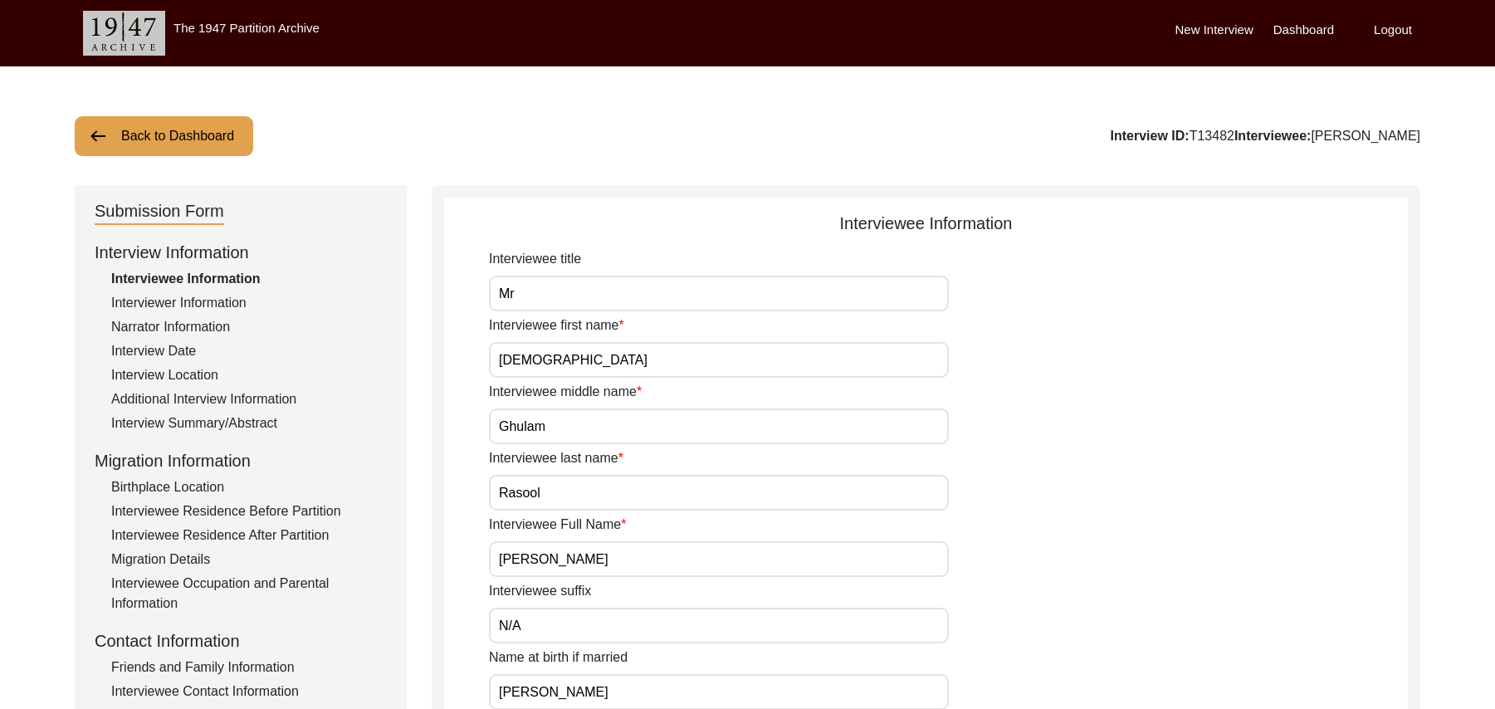
scroll to position [488, 0]
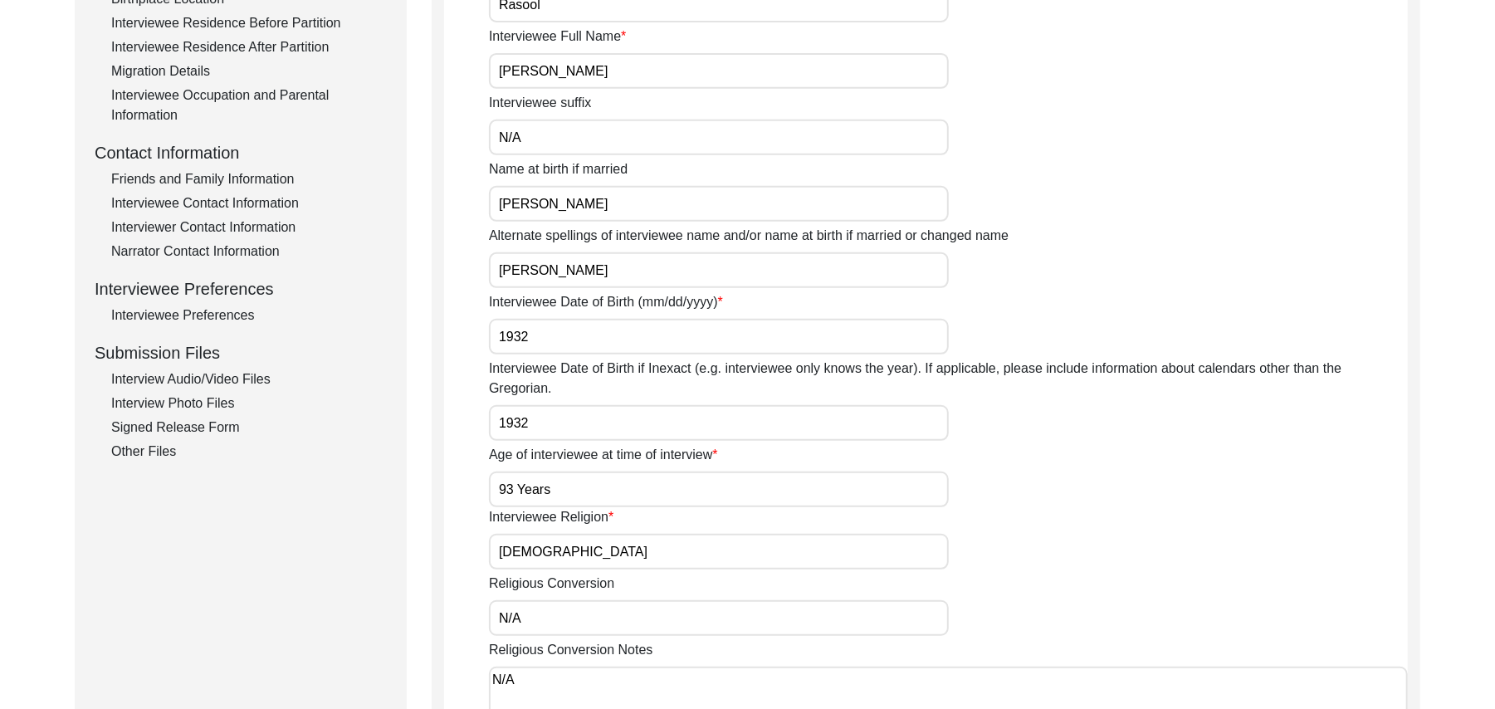
click at [257, 377] on div "Interview Audio/Video Files" at bounding box center [249, 379] width 276 height 20
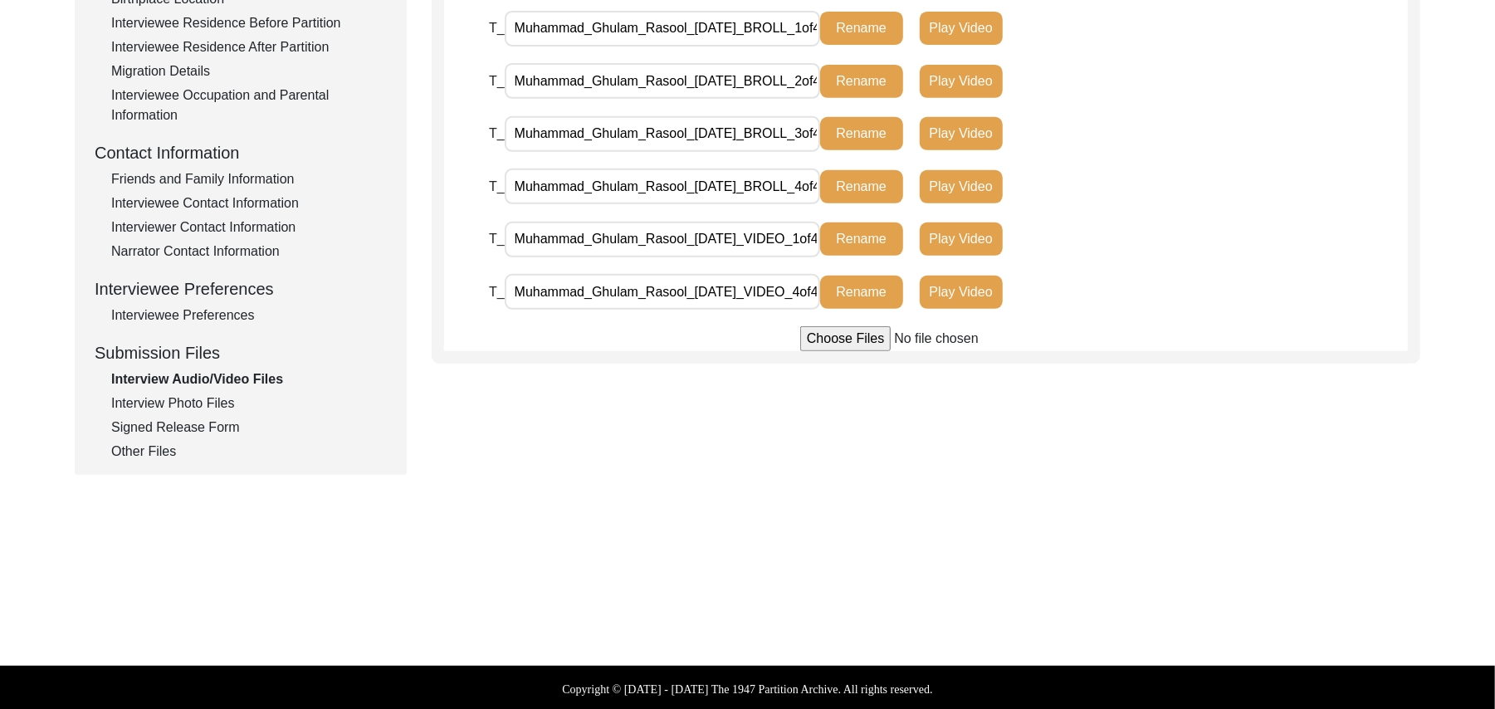
click at [854, 340] on input "file" at bounding box center [926, 338] width 252 height 25
type input "C:\fakepath\Muhammad_Ghulam_Rasool_08-09-2025_VIDEO_3of4.MTS"
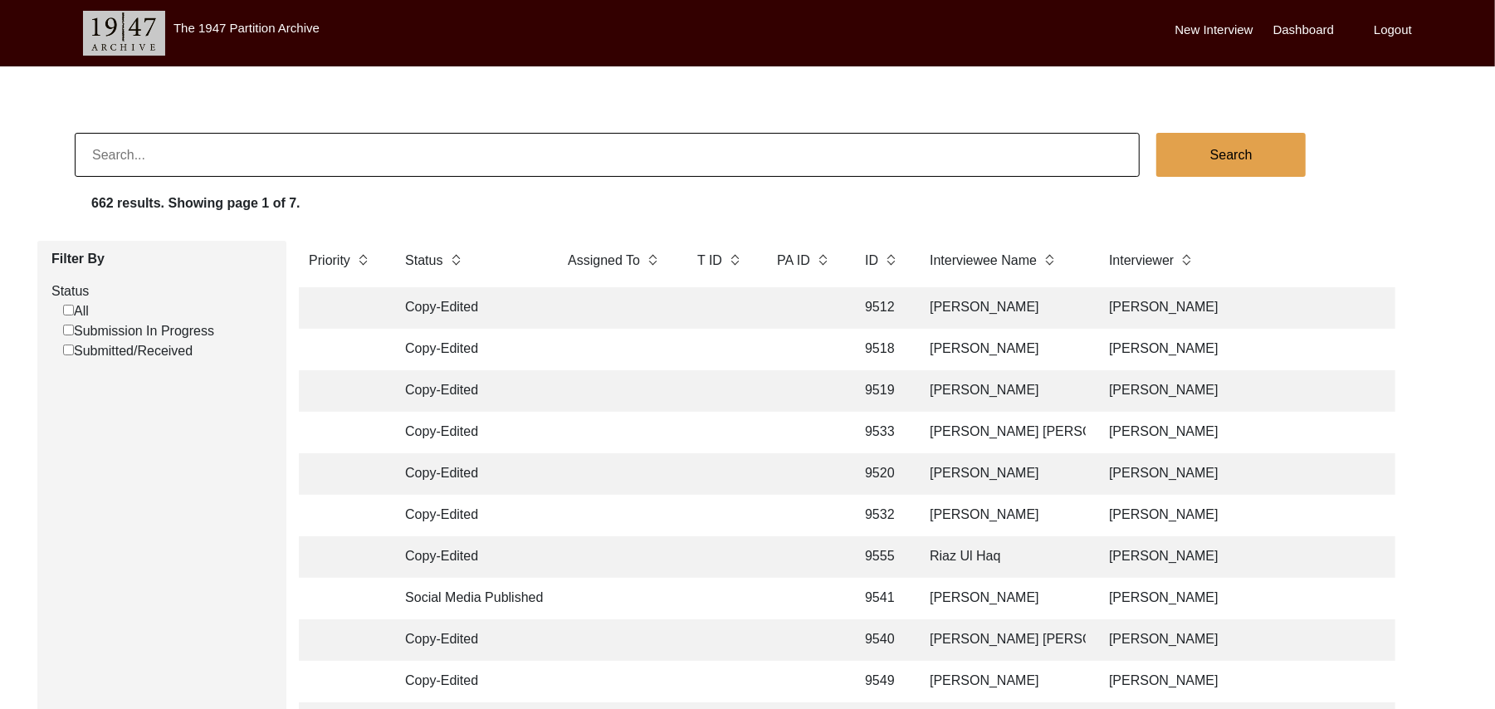
click at [68, 333] on input "Submission In Progress" at bounding box center [68, 330] width 11 height 11
checkbox input "false"
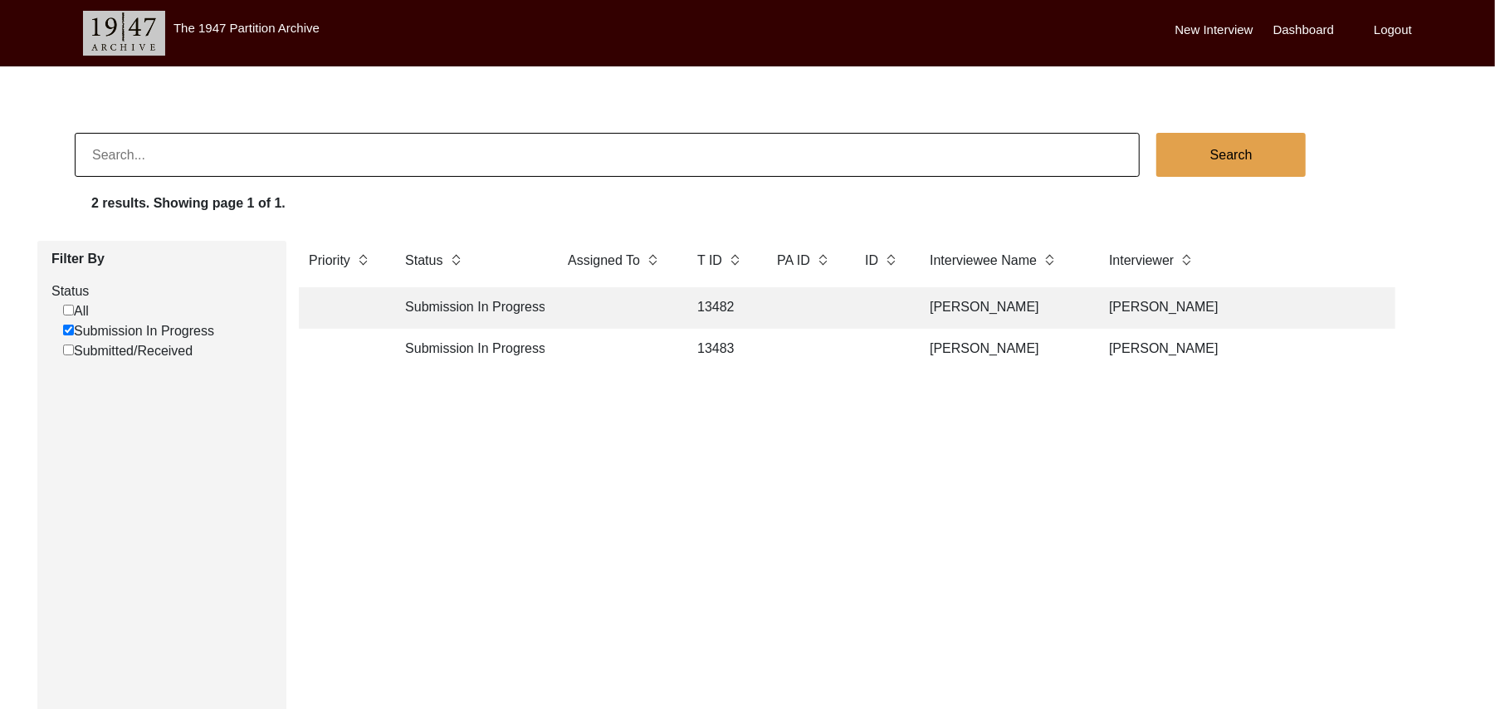
click at [721, 340] on td "13483" at bounding box center [720, 350] width 66 height 42
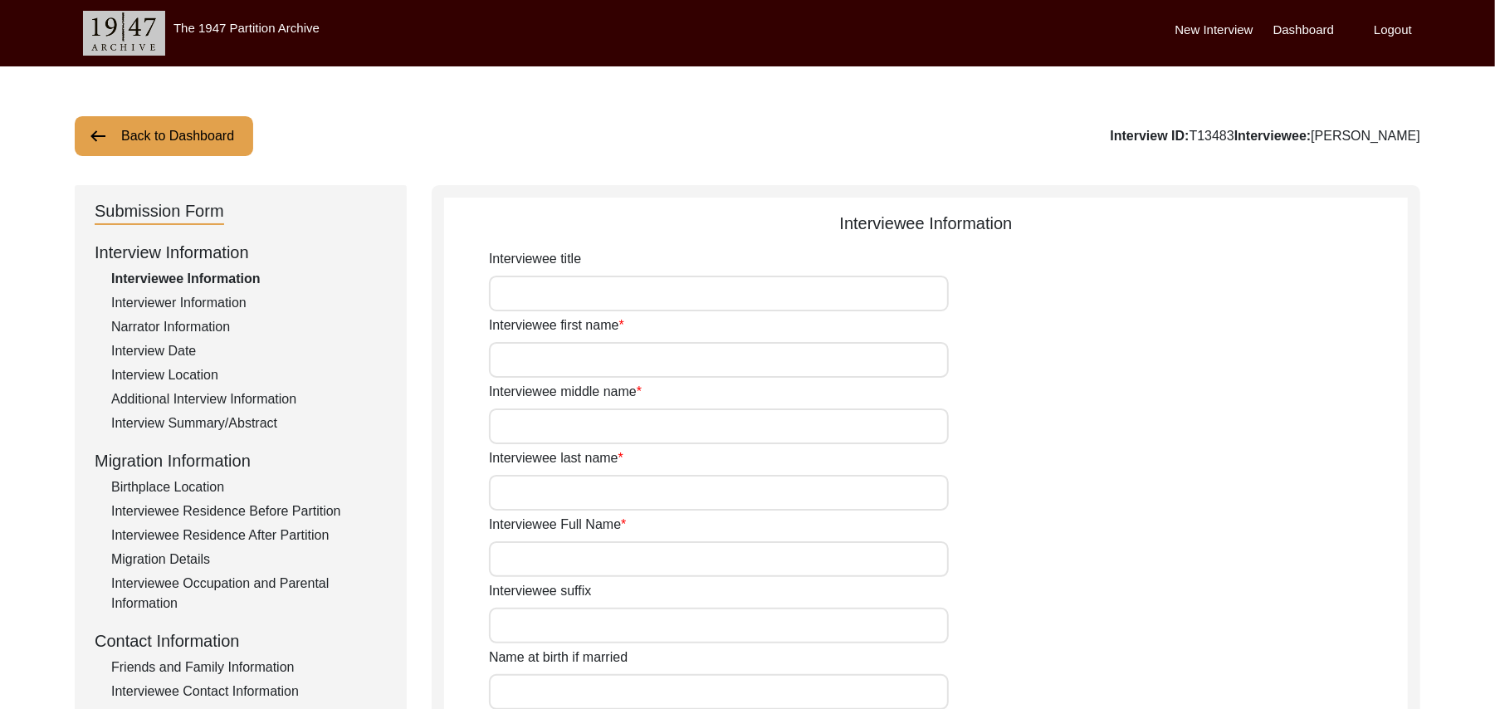
type input "Mr"
type input "[DEMOGRAPHIC_DATA]"
type input "Sharif"
type input "N/A"
type input "[PERSON_NAME]"
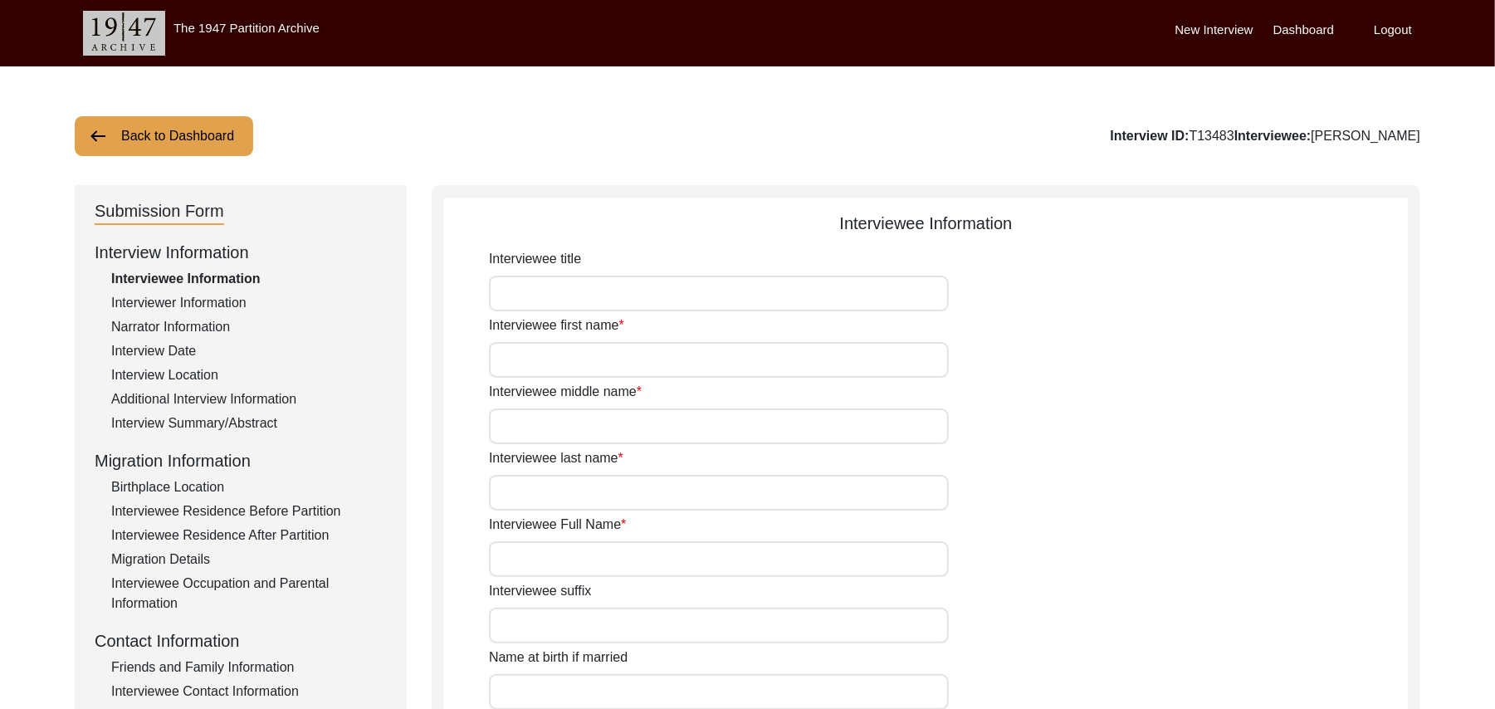
type input "N/A"
type input "[PERSON_NAME]"
type input "1935"
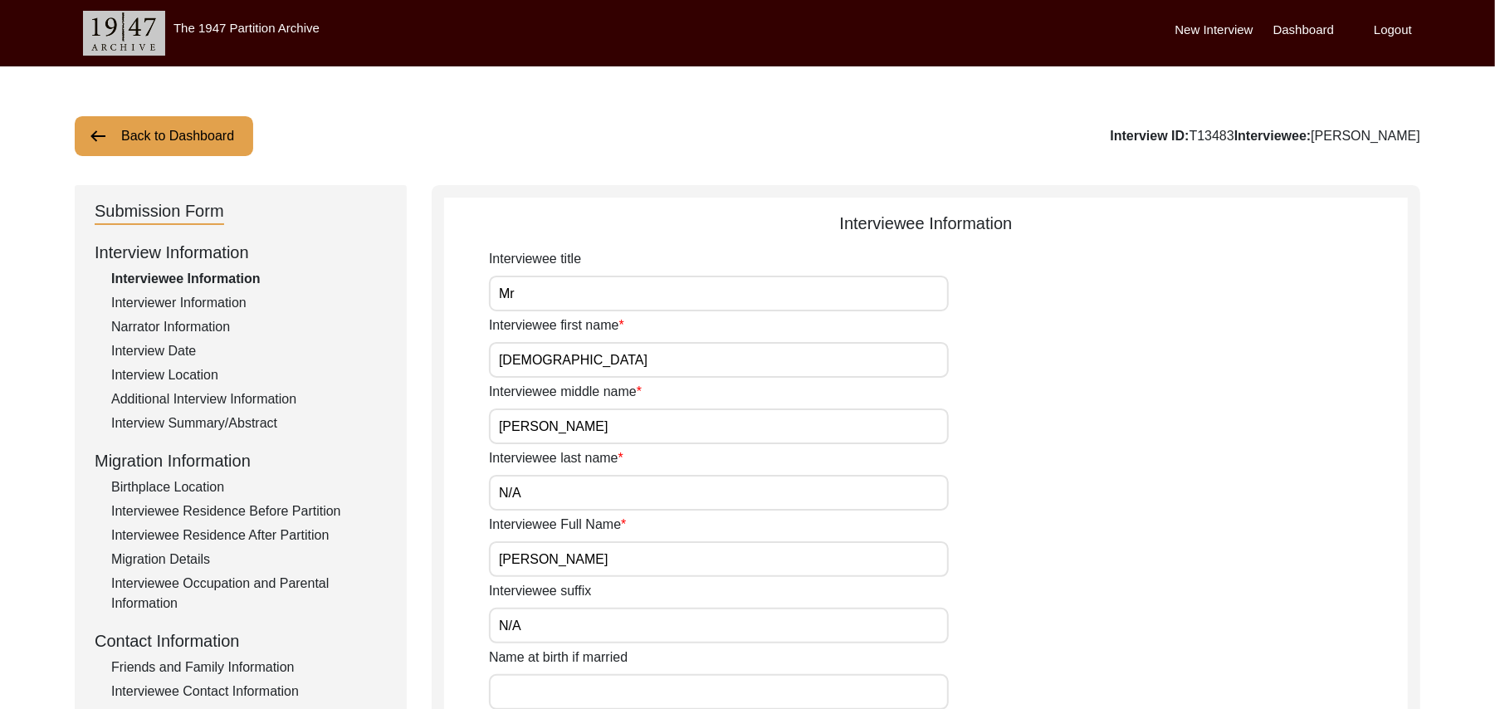
type input "90 Years"
type input "[DEMOGRAPHIC_DATA]"
type input "N/A"
type textarea "N/A"
type input "Punjabi"
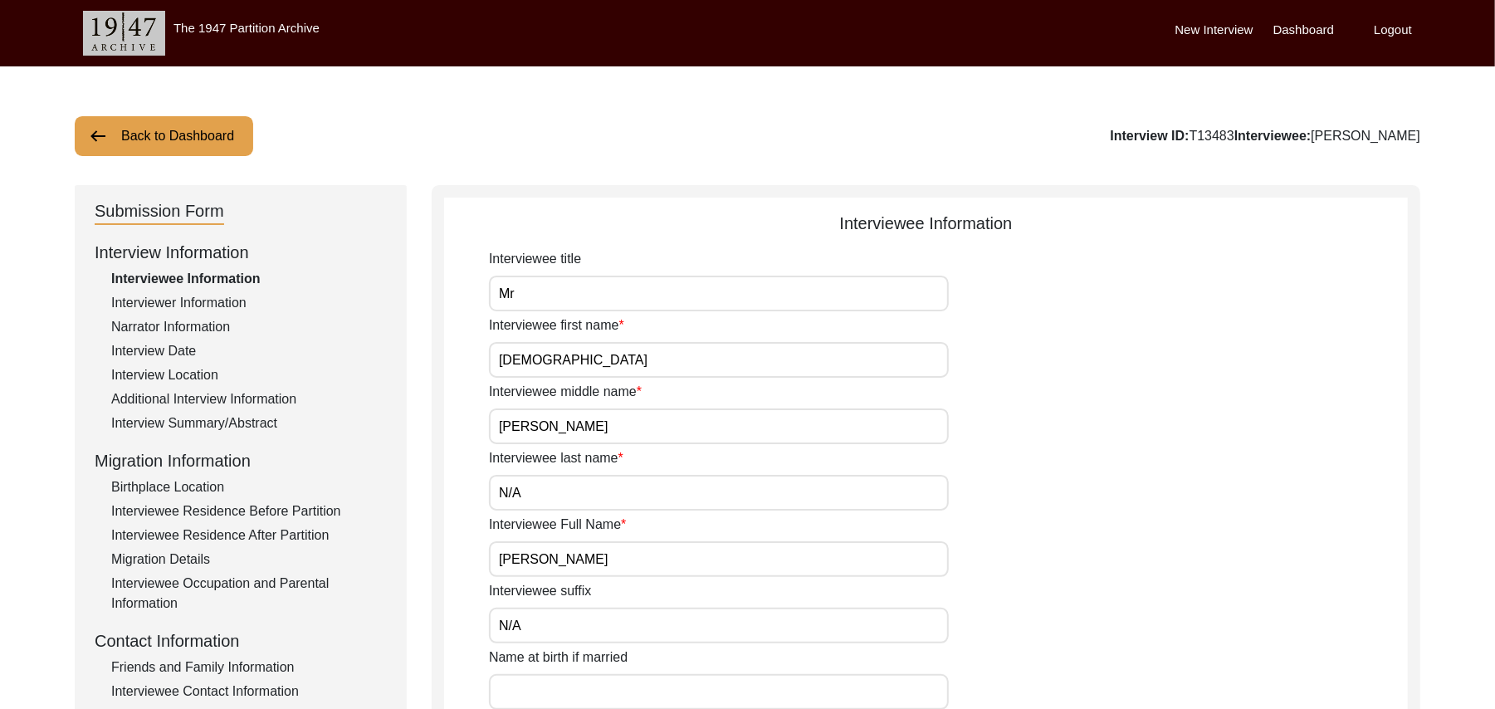
type input "Malwai"
type input "[DEMOGRAPHIC_DATA]"
type input "Araein"
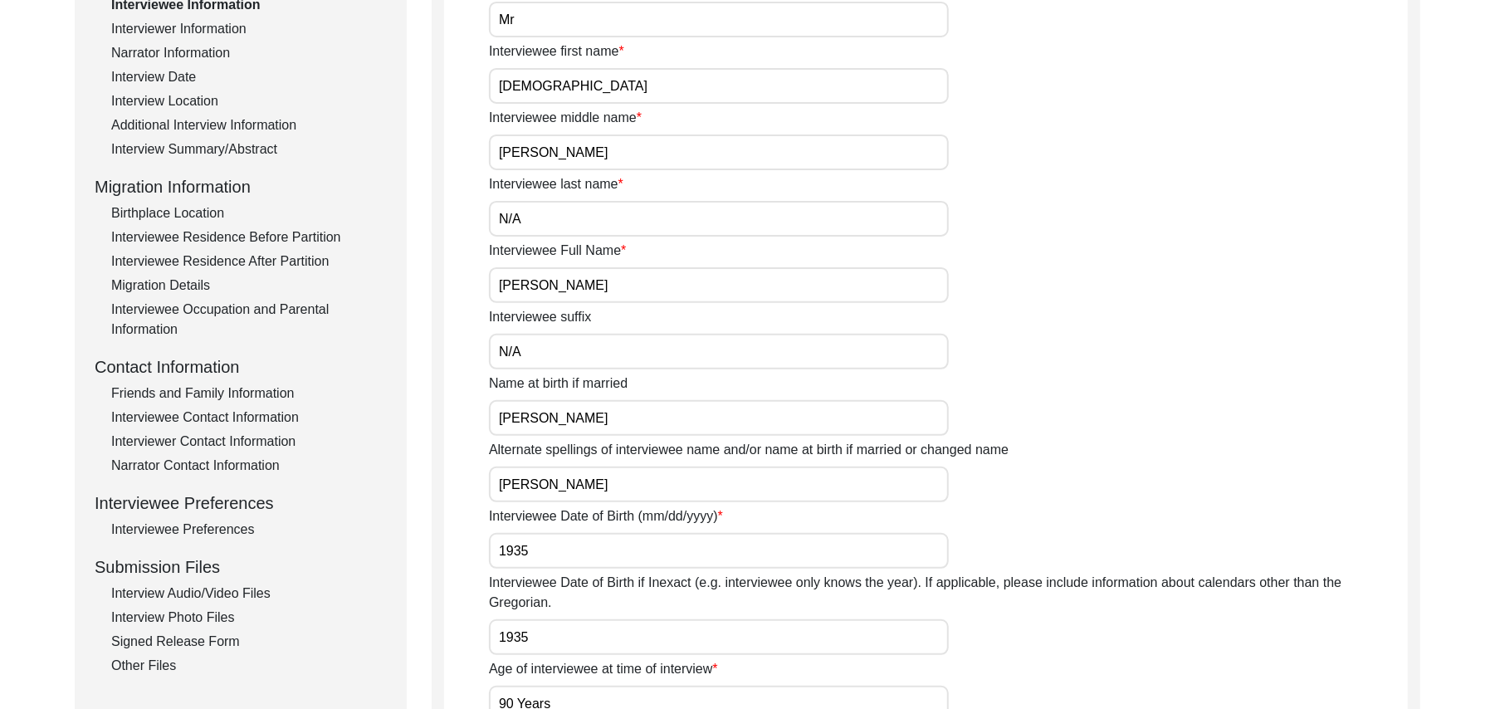
scroll to position [394, 0]
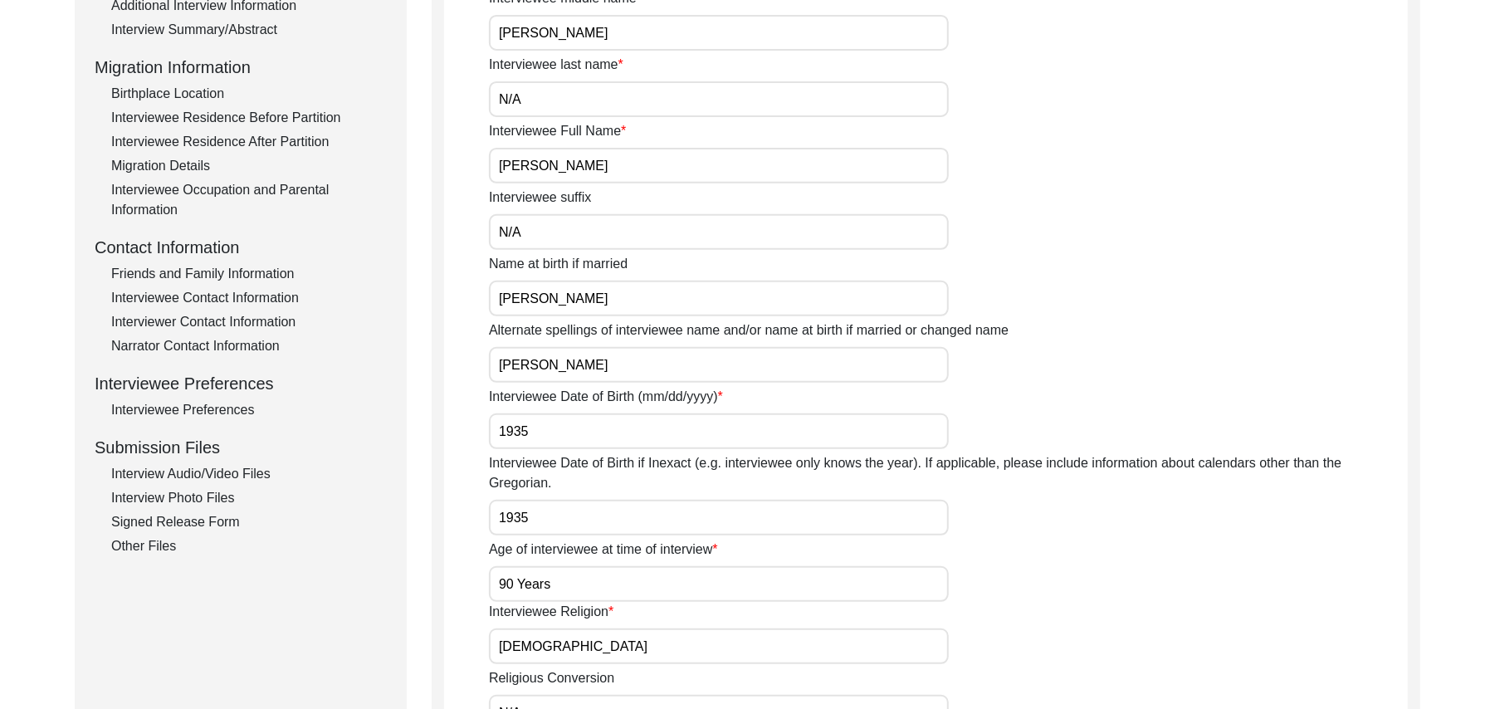
click at [237, 469] on div "Interview Audio/Video Files" at bounding box center [249, 474] width 276 height 20
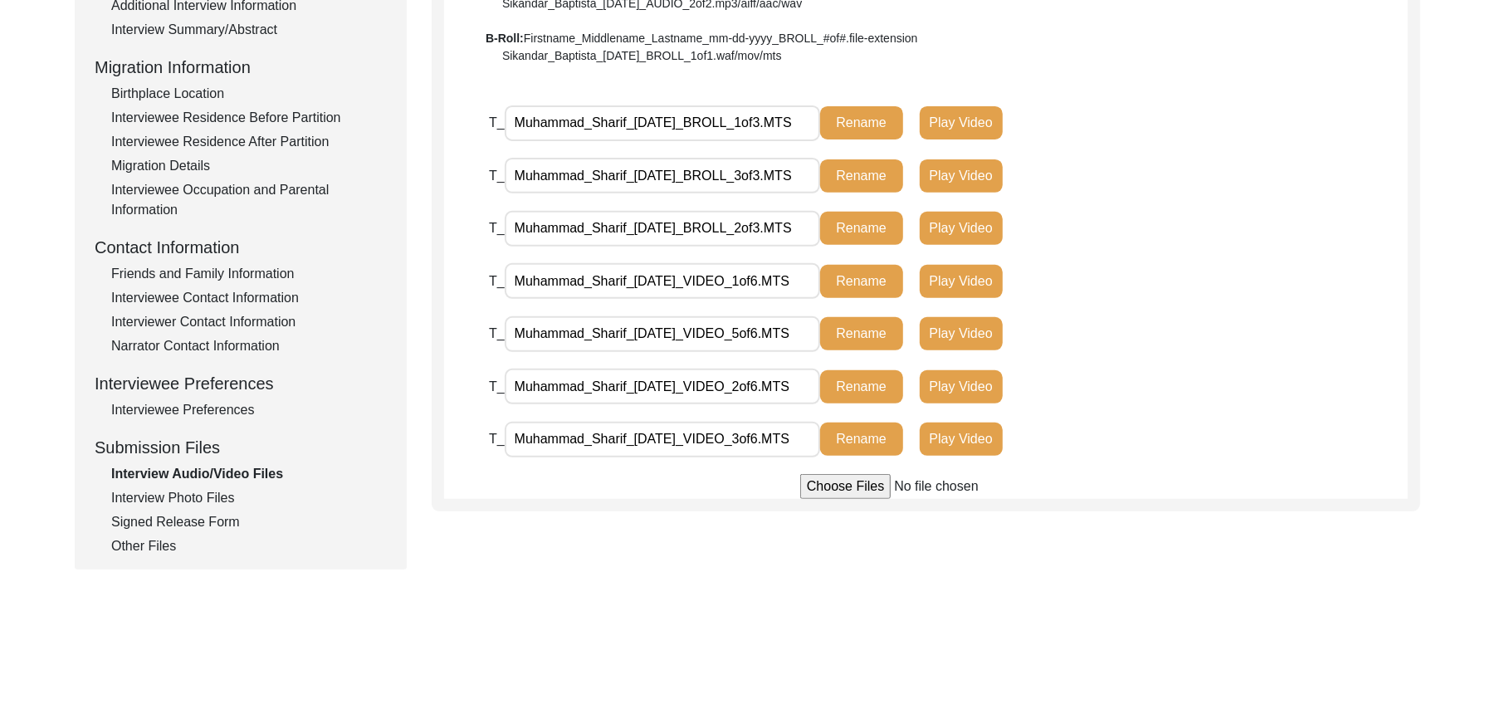
click at [838, 482] on input "file" at bounding box center [926, 486] width 252 height 25
click at [821, 482] on input "file" at bounding box center [926, 486] width 252 height 25
type input "C:\fakepath\Muhammad_Sharif_08-09-2025_VIDEO_6of6.MTS"
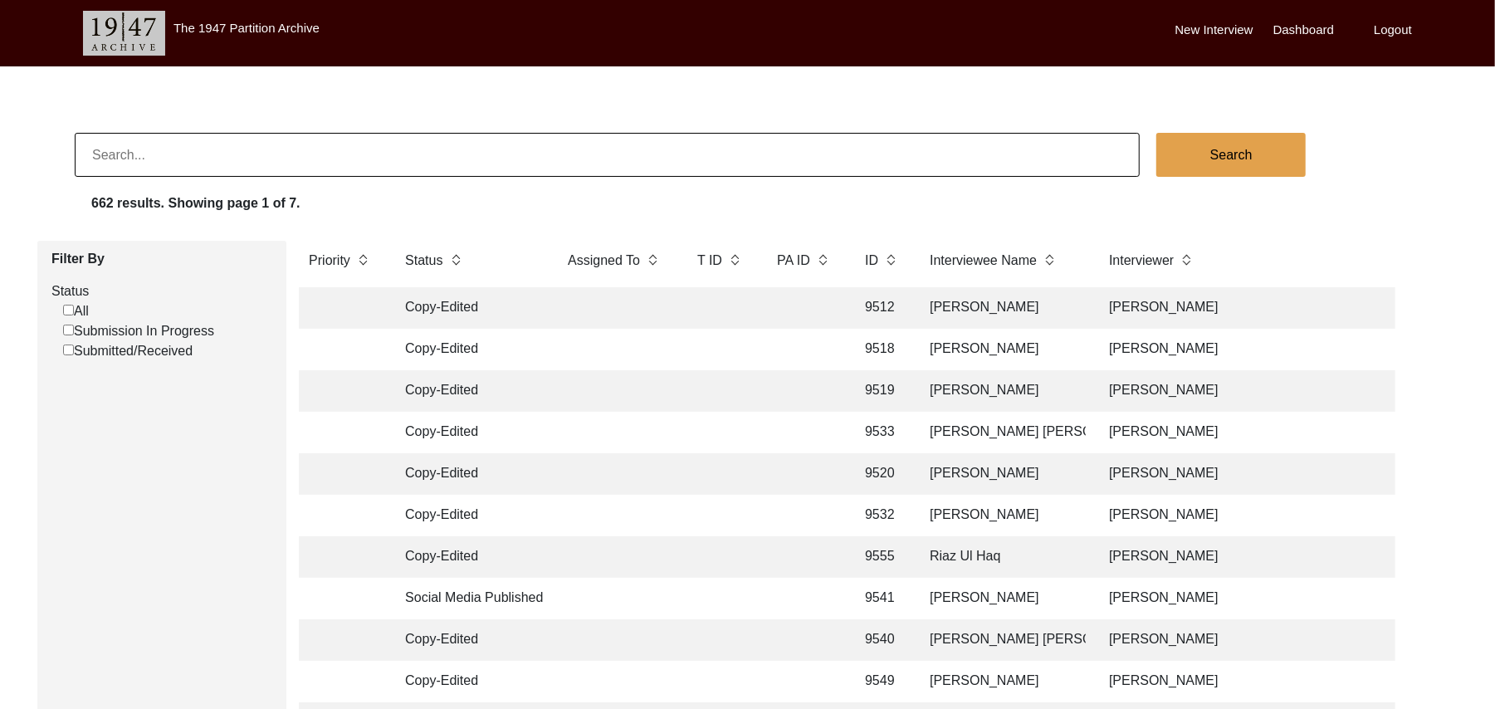
click at [66, 330] on input "Submission In Progress" at bounding box center [68, 330] width 11 height 11
checkbox input "false"
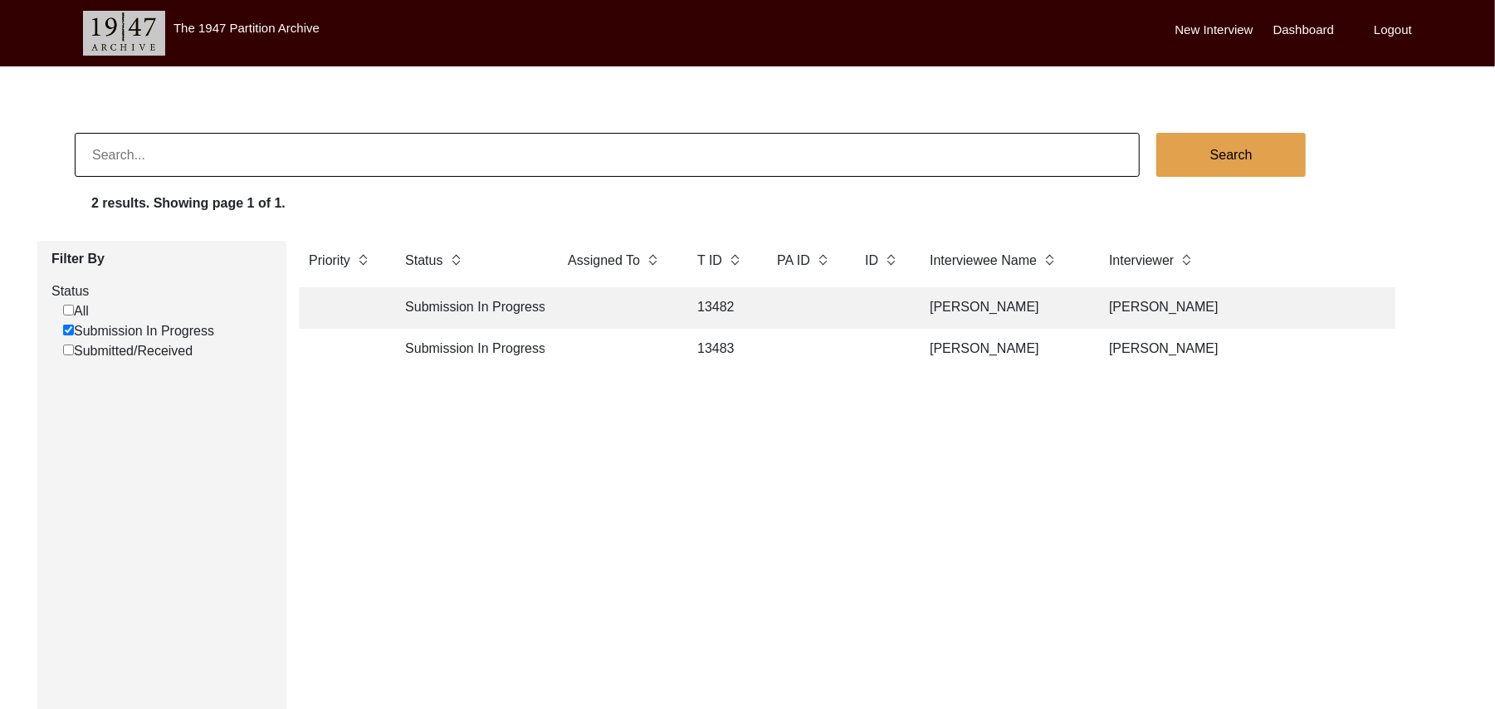
click at [712, 306] on td "13482" at bounding box center [720, 308] width 66 height 42
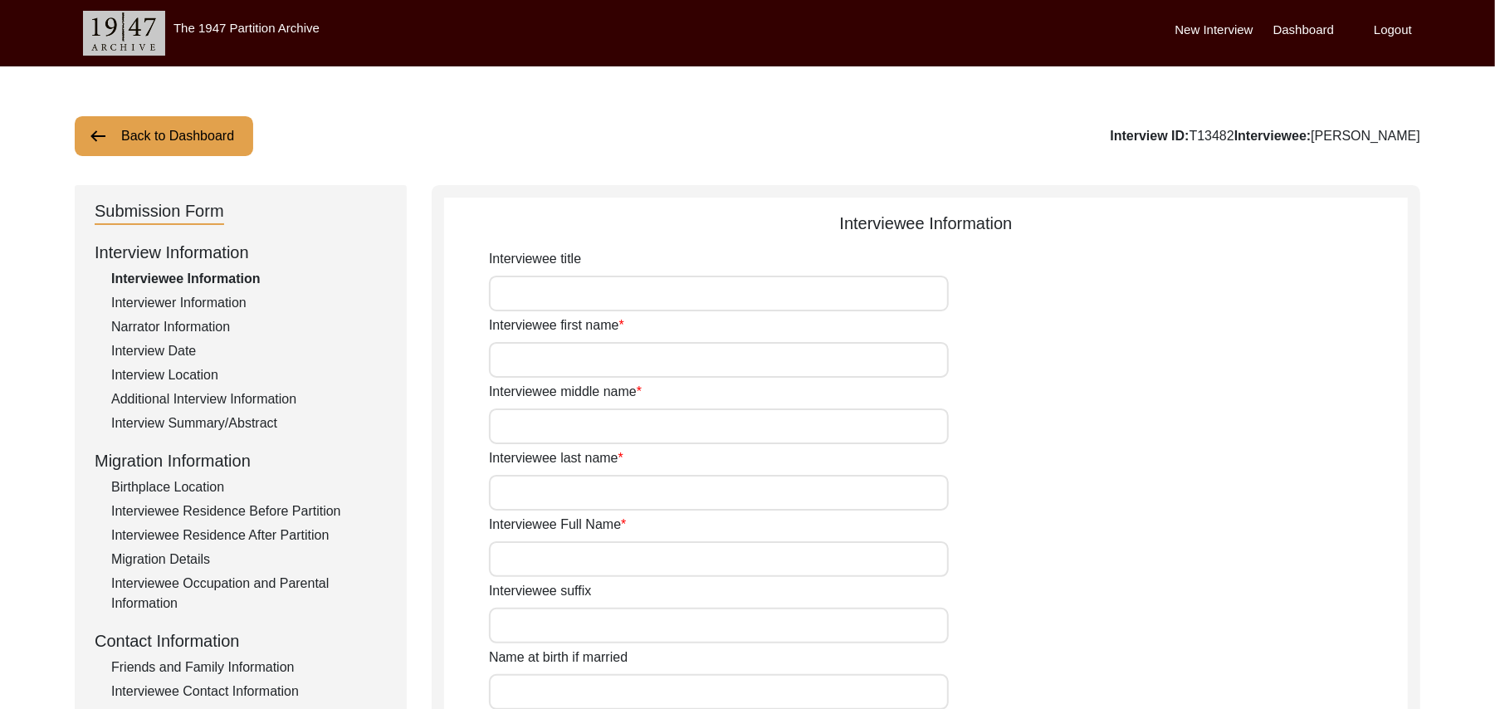
type input "Mr"
type input "[DEMOGRAPHIC_DATA]"
type input "Ghulam"
type input "Rasool"
type input "[PERSON_NAME]"
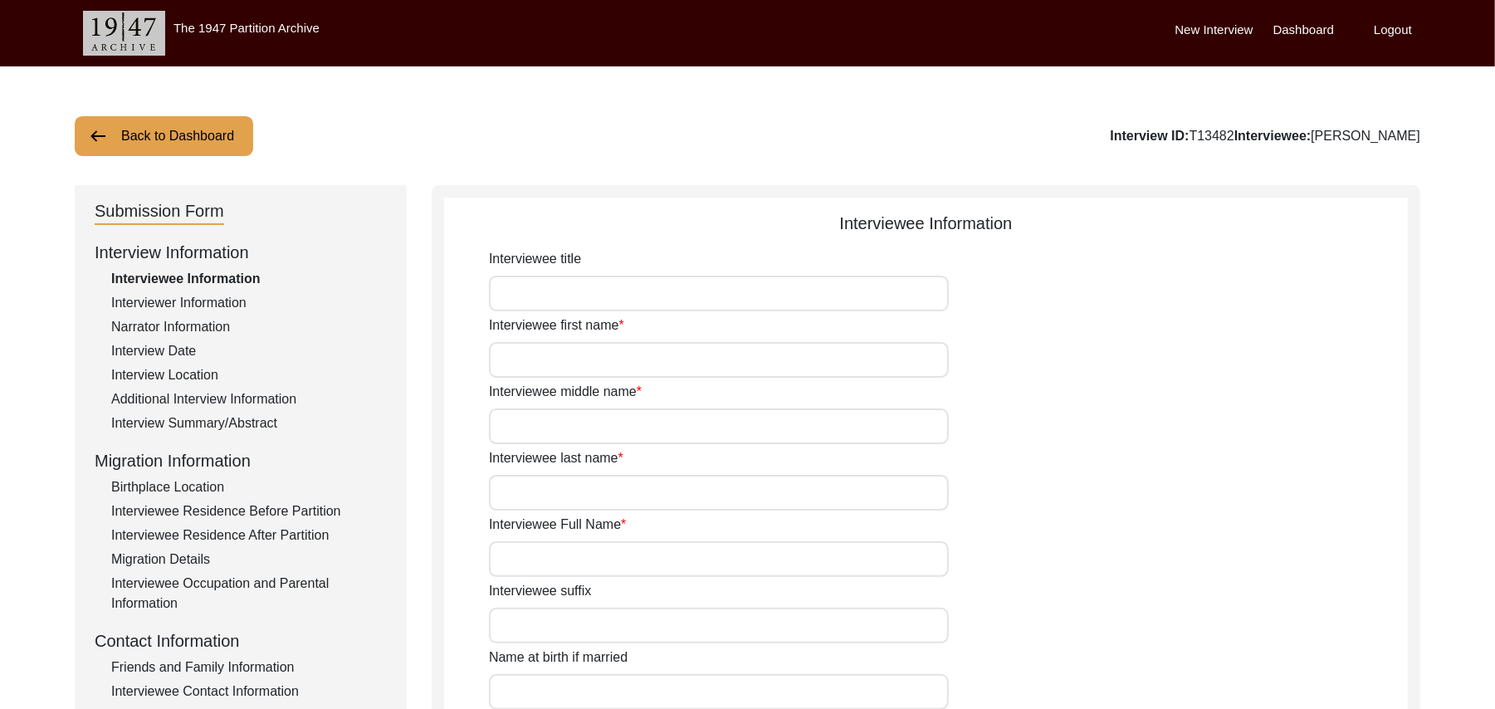
type input "N/A"
type input "[PERSON_NAME]"
type input "1932"
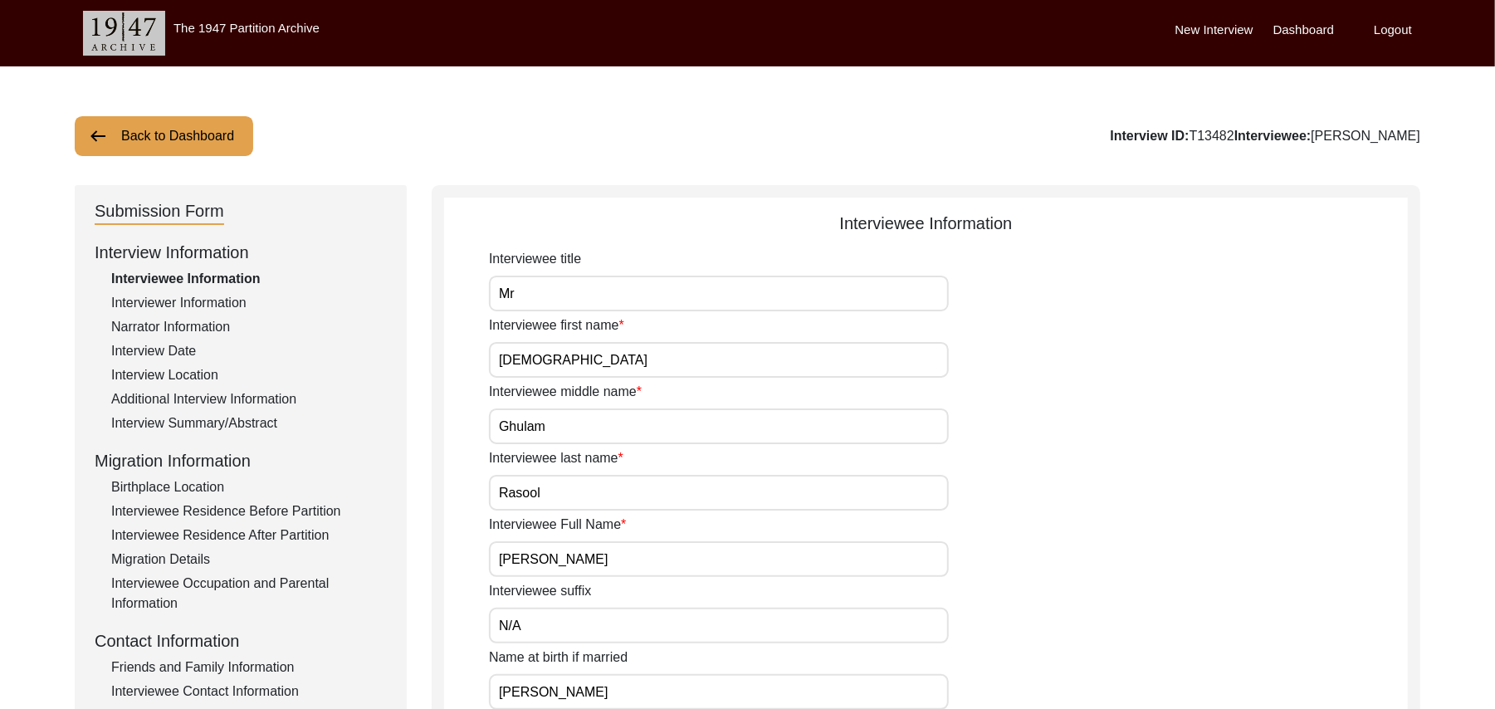
type input "93 Years"
type input "[DEMOGRAPHIC_DATA]"
type input "N/A"
type textarea "N/A"
type input "Punjabi"
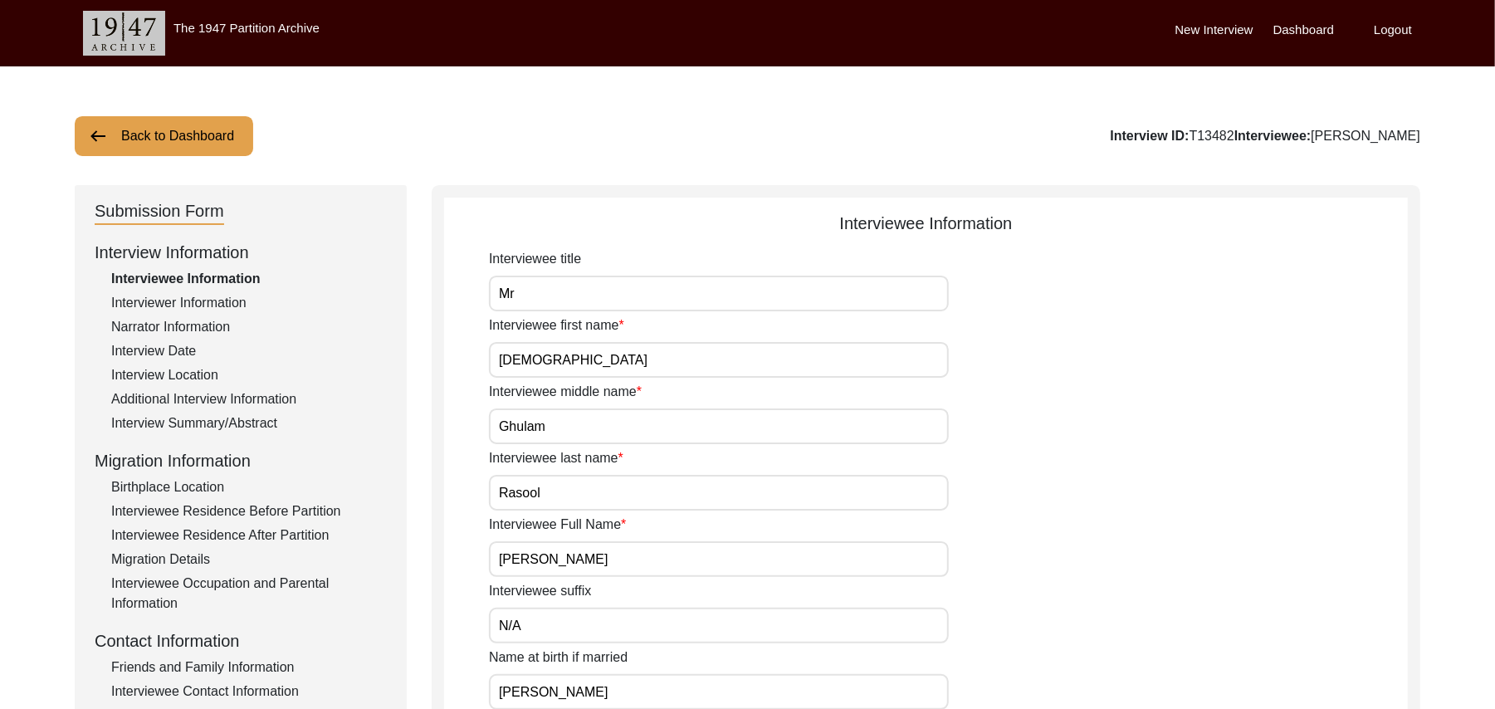
type input "Majha"
type input "[DEMOGRAPHIC_DATA]"
type input "[PERSON_NAME]"
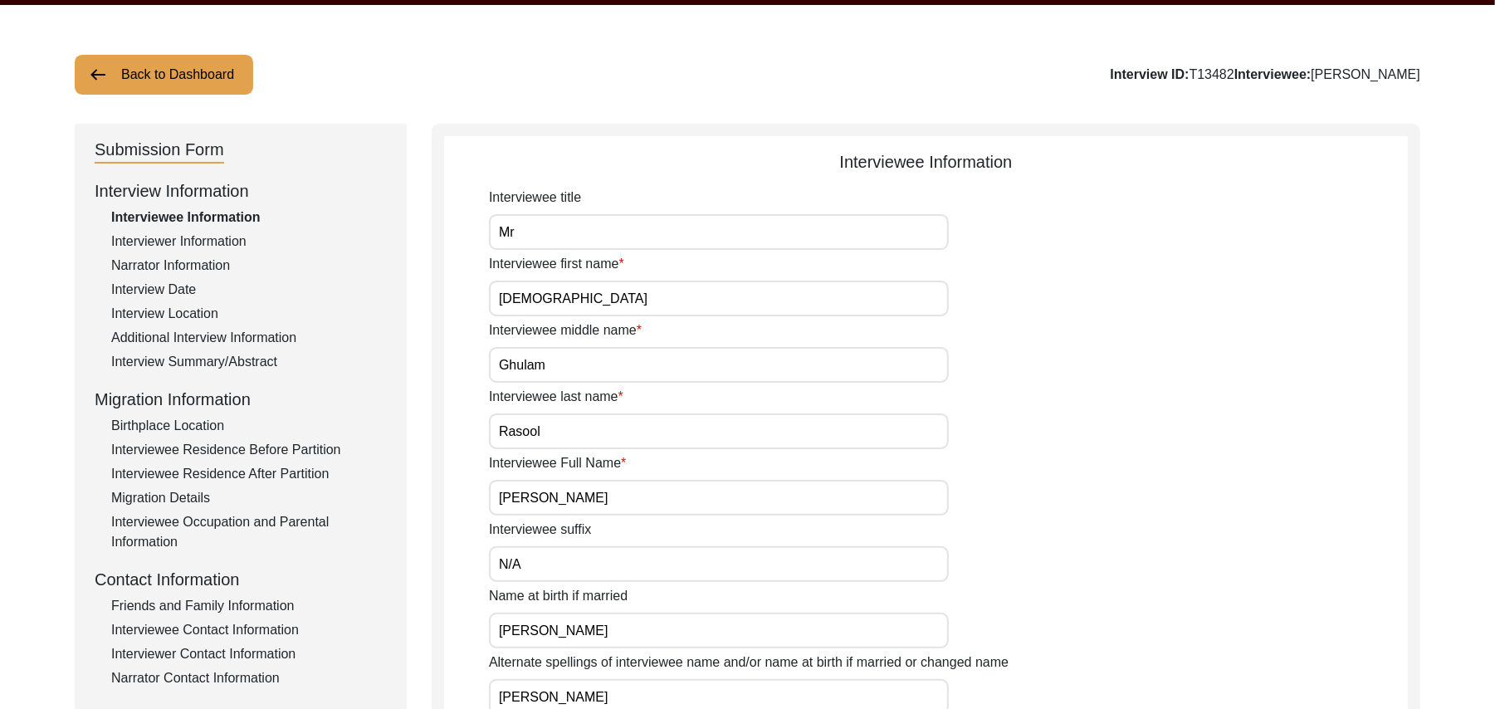
scroll to position [419, 0]
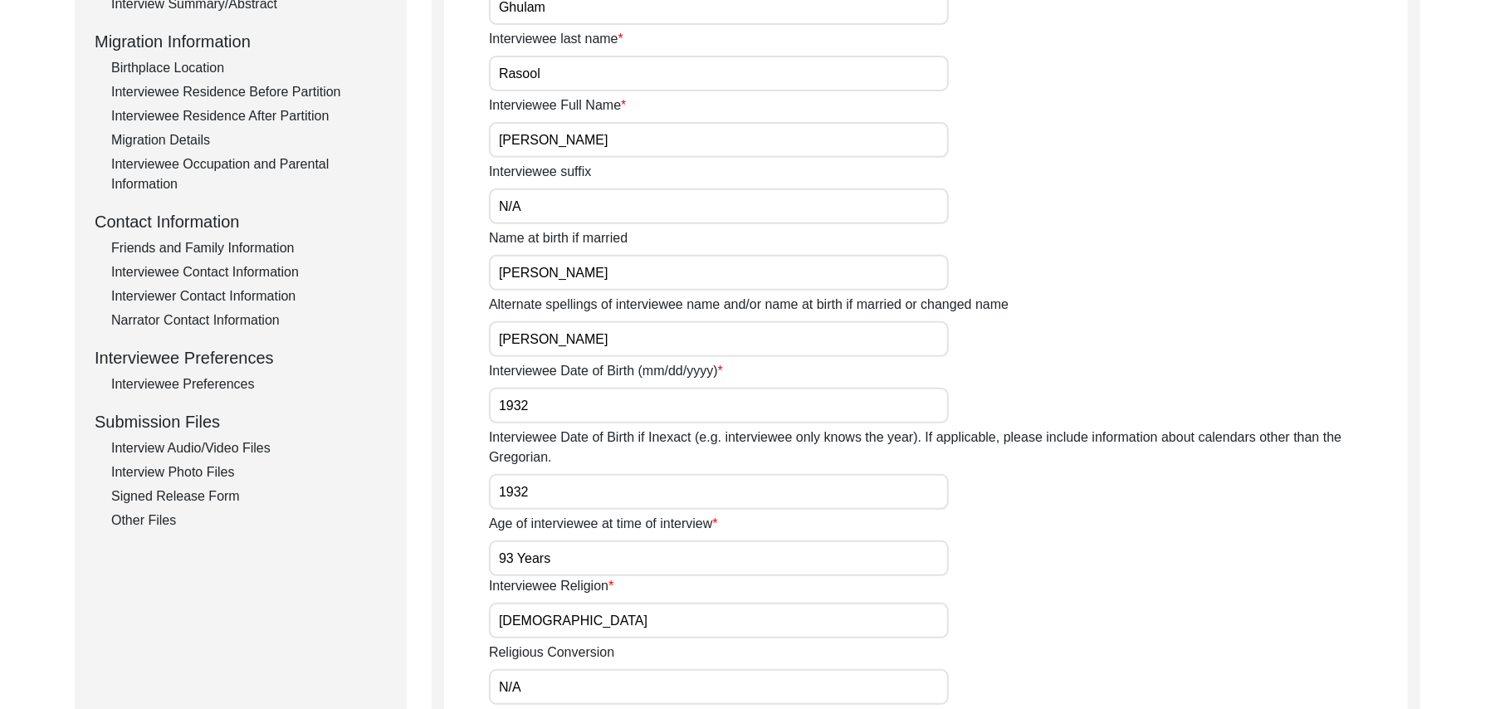
click at [209, 468] on div "Interview Photo Files" at bounding box center [249, 472] width 276 height 20
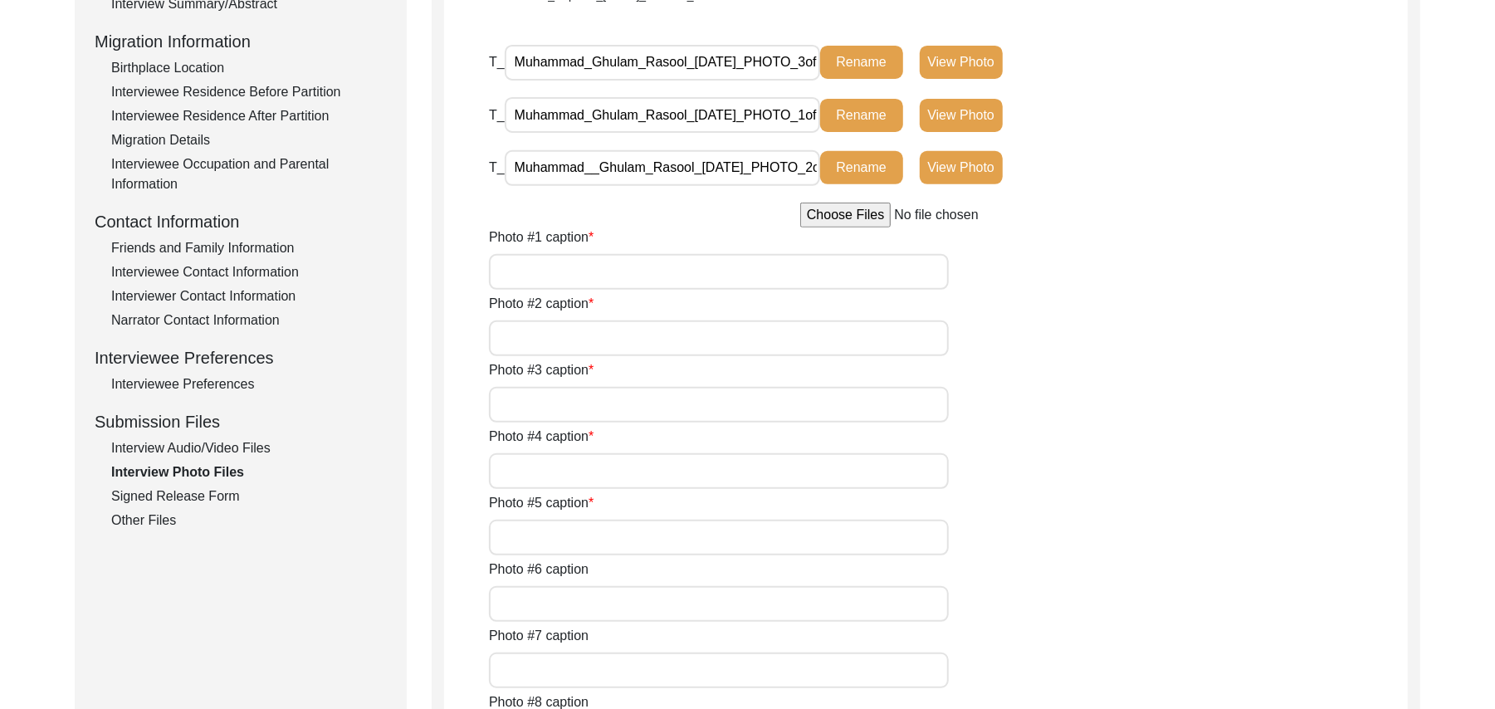
click at [868, 214] on input "file" at bounding box center [926, 215] width 252 height 25
type input "C:\fakepath\Muhammad_Ghulam_Rasool_[DATE]_PHOTO_4of5.png"
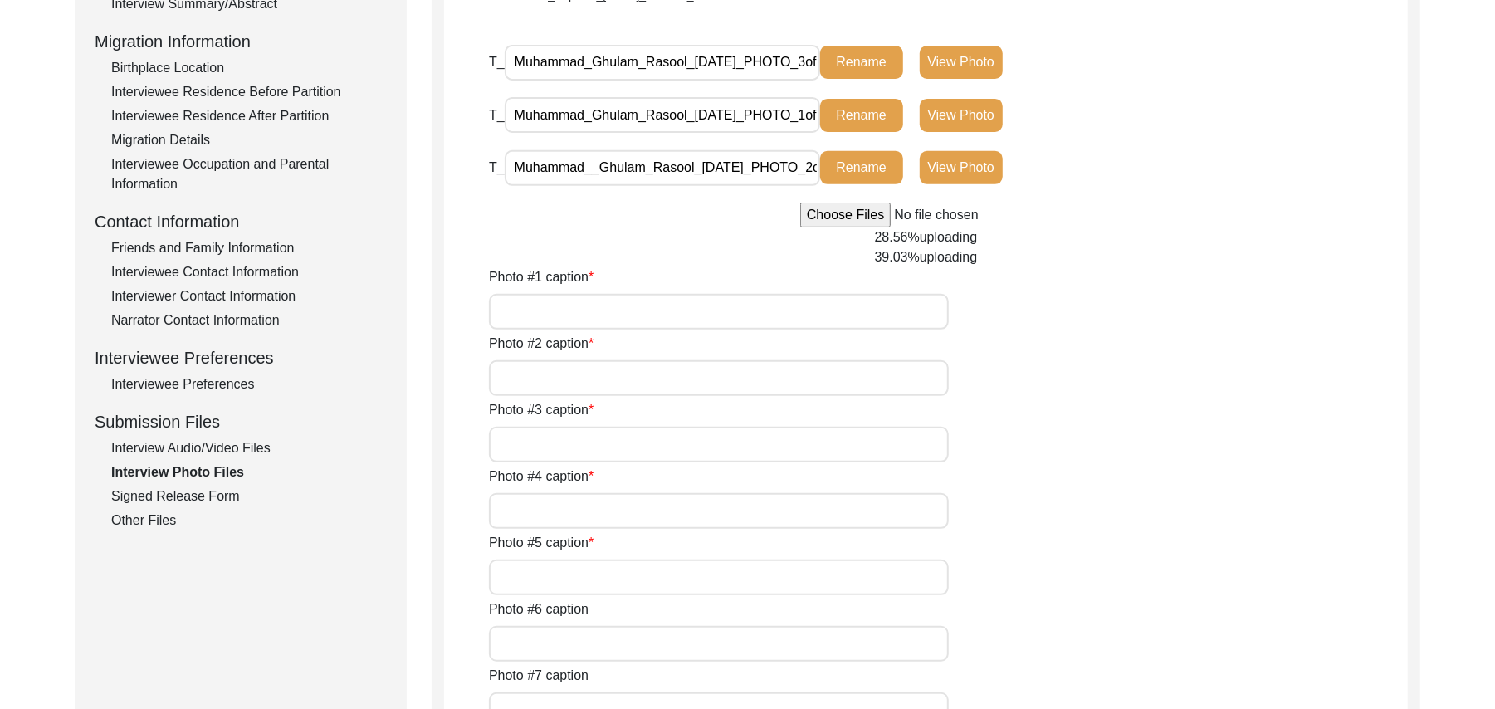
click at [664, 306] on input "Photo #1 caption" at bounding box center [719, 312] width 460 height 36
type input "[PERSON_NAME]"
click at [648, 382] on input "Photo #2 caption" at bounding box center [719, 378] width 460 height 36
paste input "[PERSON_NAME]"
type input "[PERSON_NAME]"
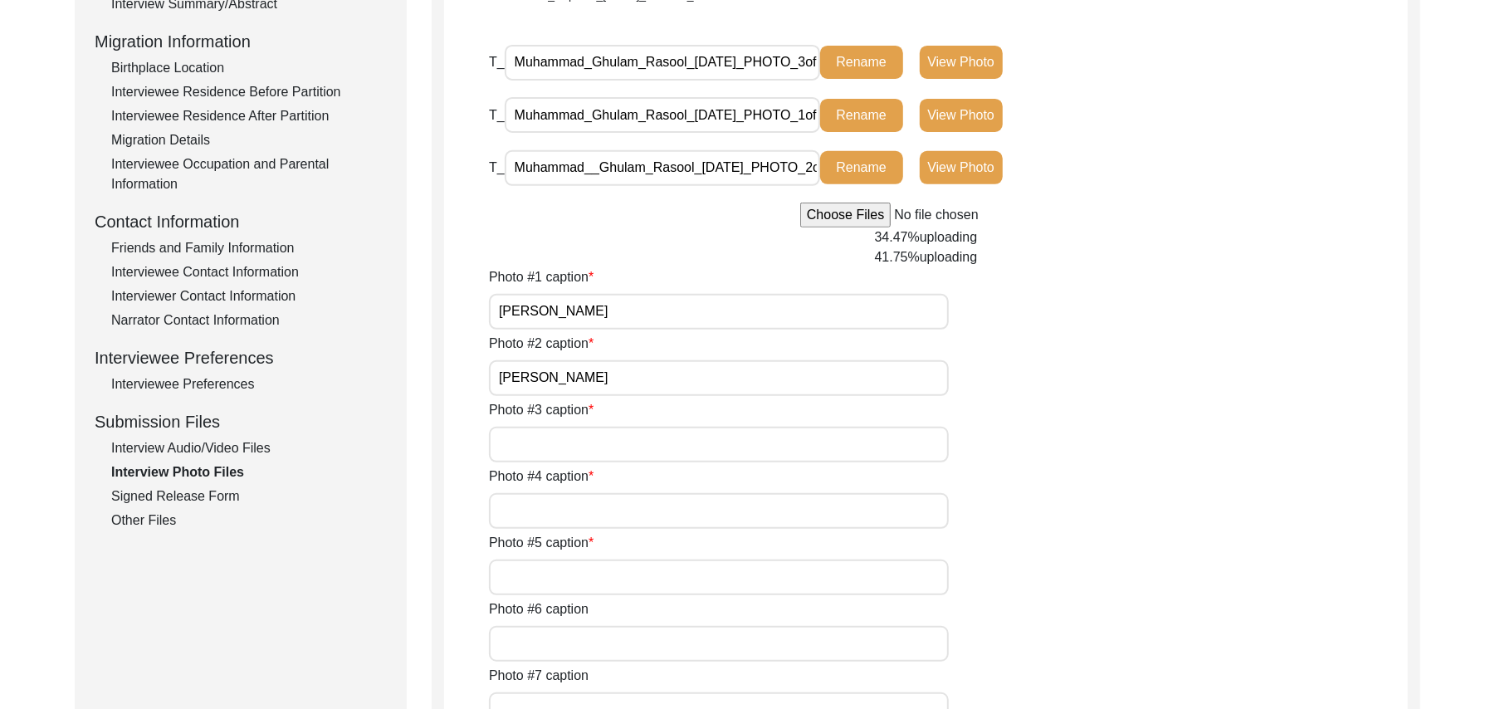
click at [626, 453] on input "Photo #3 caption" at bounding box center [719, 445] width 460 height 36
paste input "[PERSON_NAME]"
type input "[PERSON_NAME]"
click at [609, 509] on input "Photo #4 caption" at bounding box center [719, 511] width 460 height 36
paste input "[PERSON_NAME]"
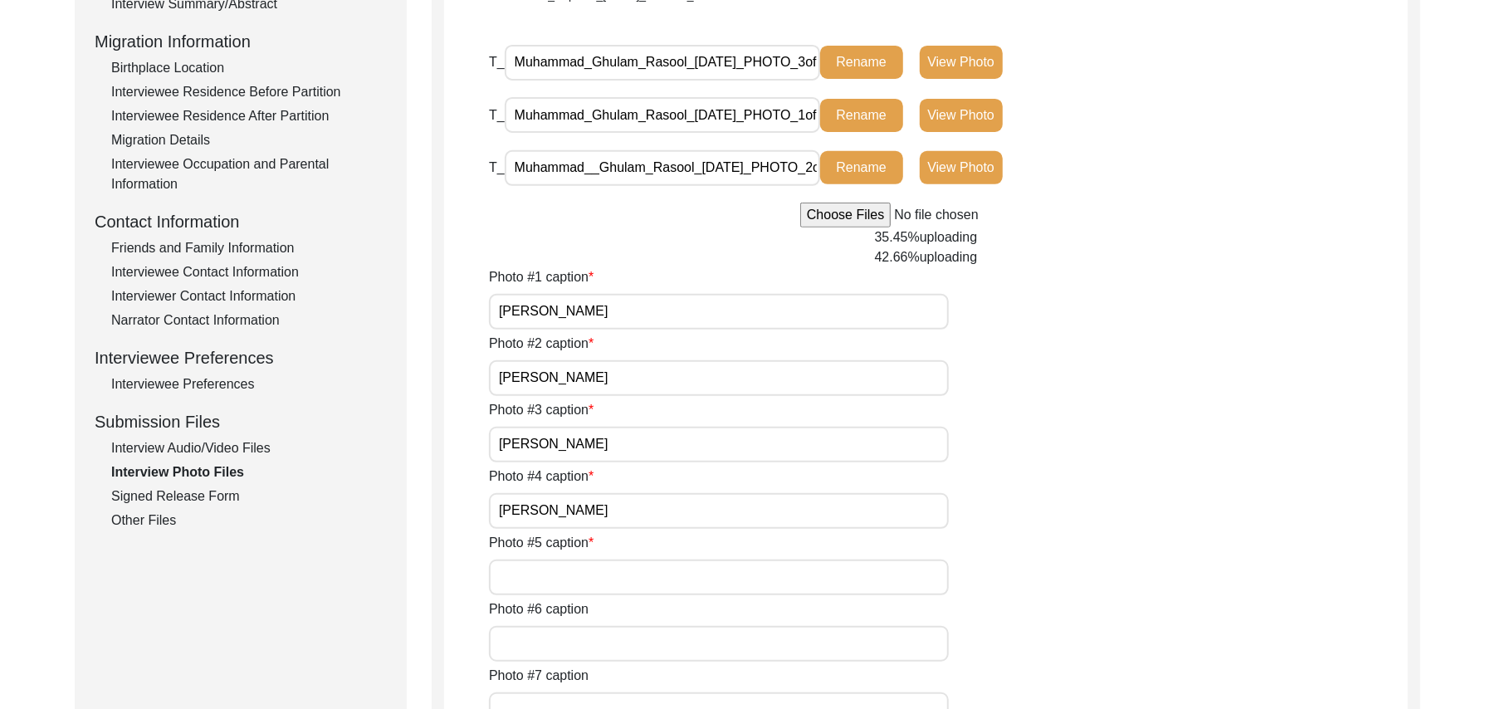
type input "[PERSON_NAME]"
click at [605, 578] on input "Photo #5 caption" at bounding box center [719, 578] width 460 height 36
paste input "[PERSON_NAME]"
type input "[PERSON_NAME]"
click at [603, 645] on input "Photo #6 caption" at bounding box center [719, 644] width 460 height 36
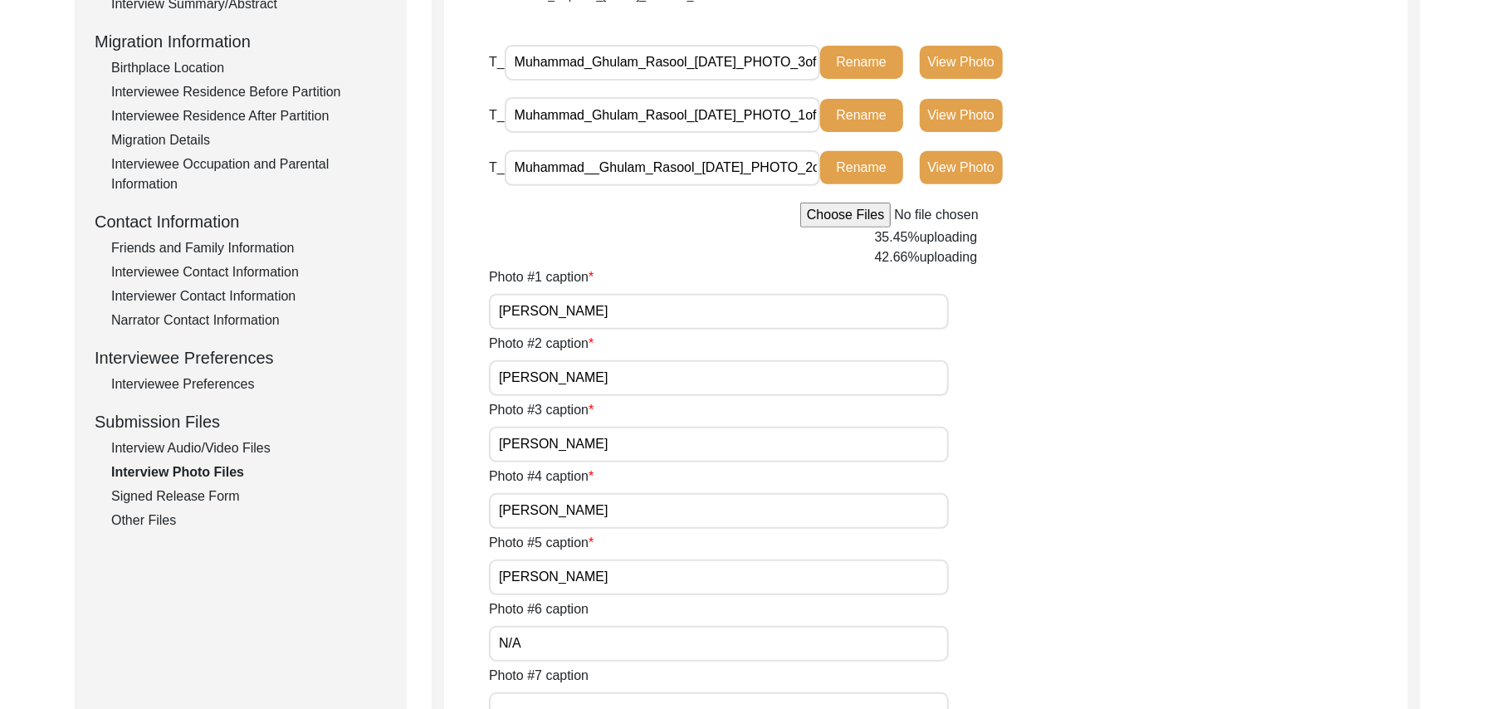
type input "N/A"
click at [604, 699] on input "Photo #7 caption" at bounding box center [719, 710] width 460 height 36
paste input "N/A"
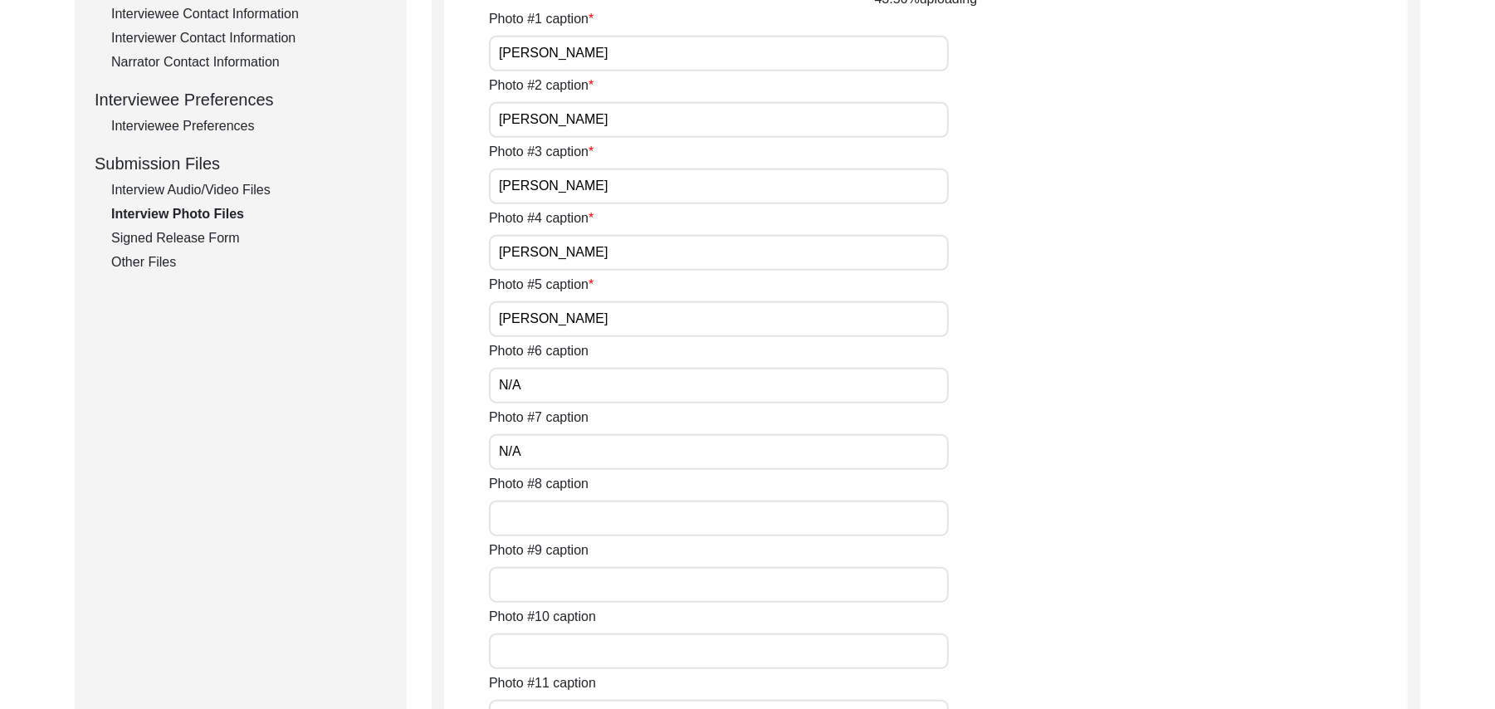
scroll to position [795, 0]
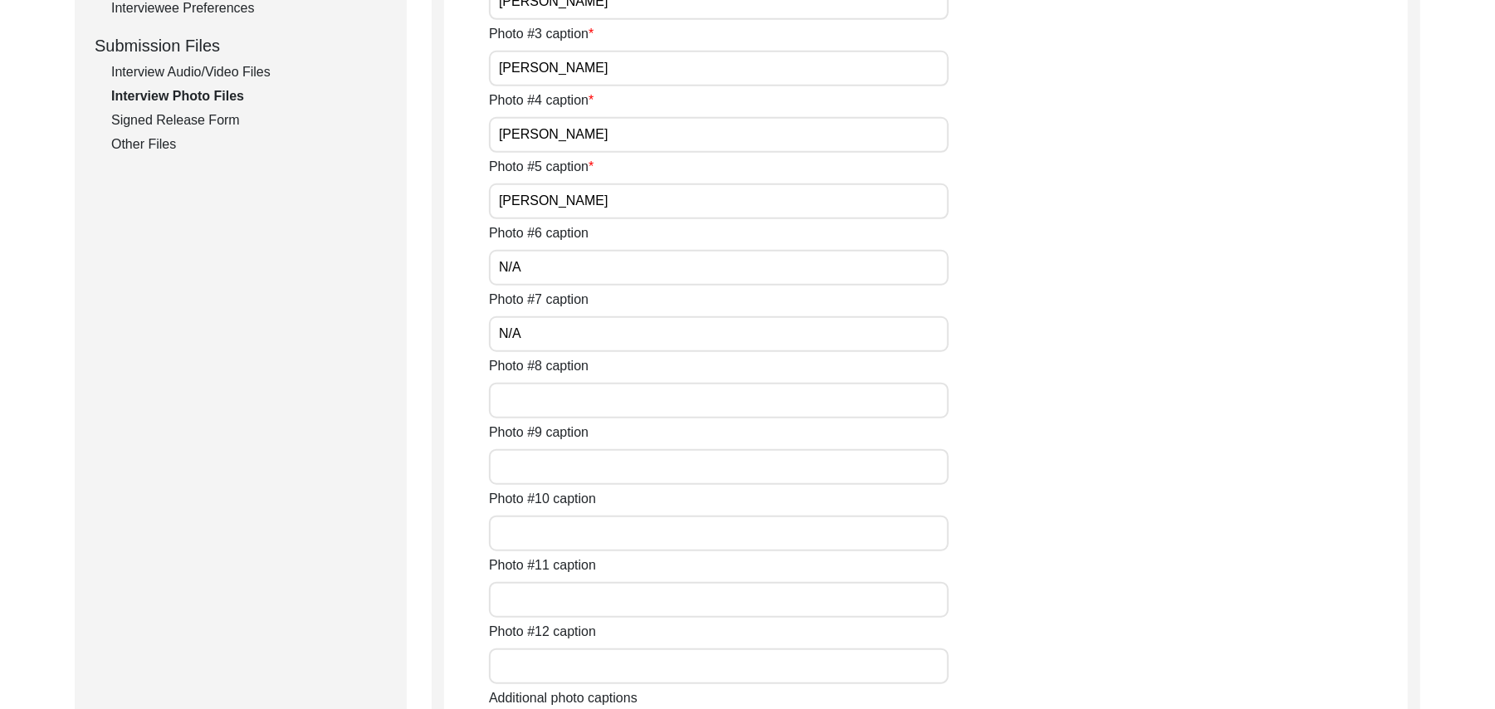
type input "N/A"
click at [529, 397] on input "Photo #8 caption" at bounding box center [719, 401] width 460 height 36
paste input "N/A"
type input "N/A"
click at [526, 470] on input "Photo #9 caption" at bounding box center [719, 467] width 460 height 36
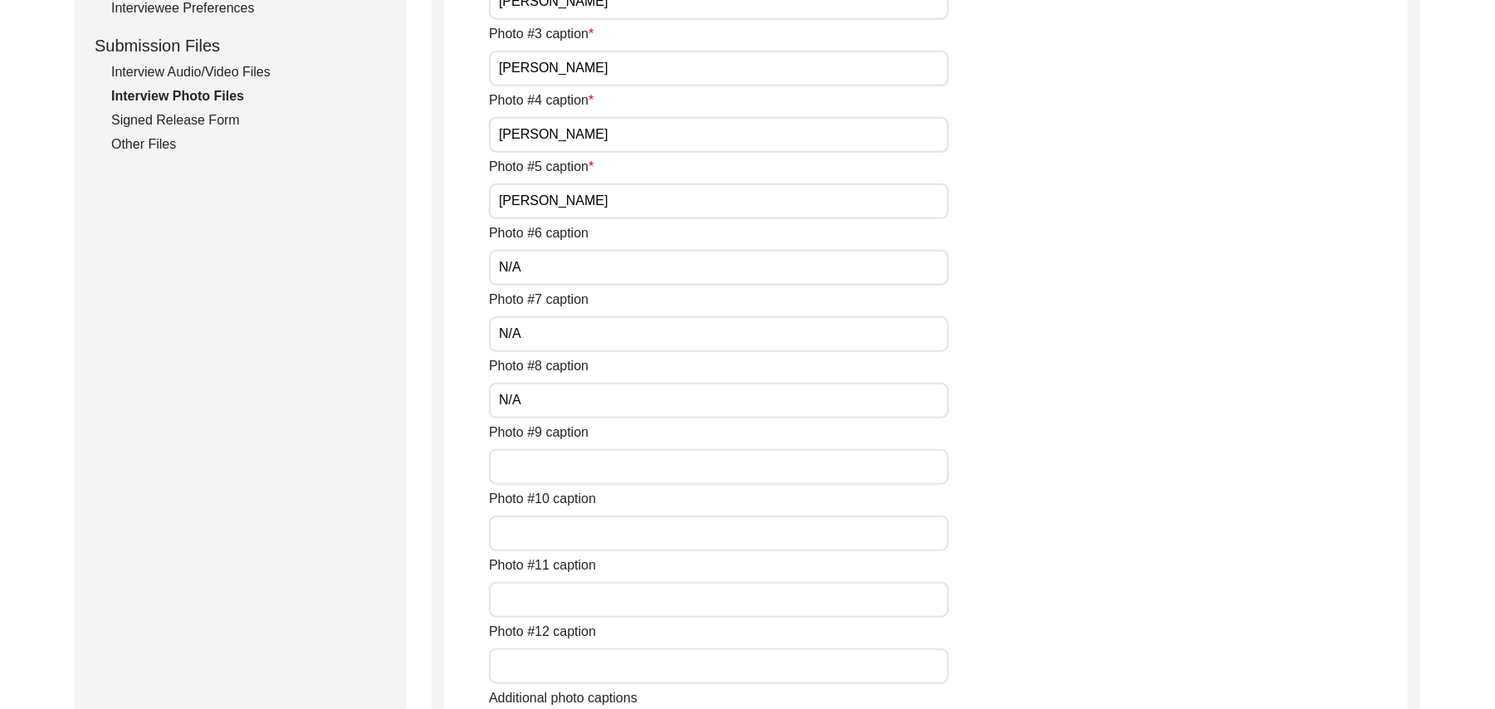
paste input "N/A"
type input "N/A"
click at [539, 536] on input "Photo #10 caption" at bounding box center [719, 534] width 460 height 36
paste input "N/A"
type input "N/A"
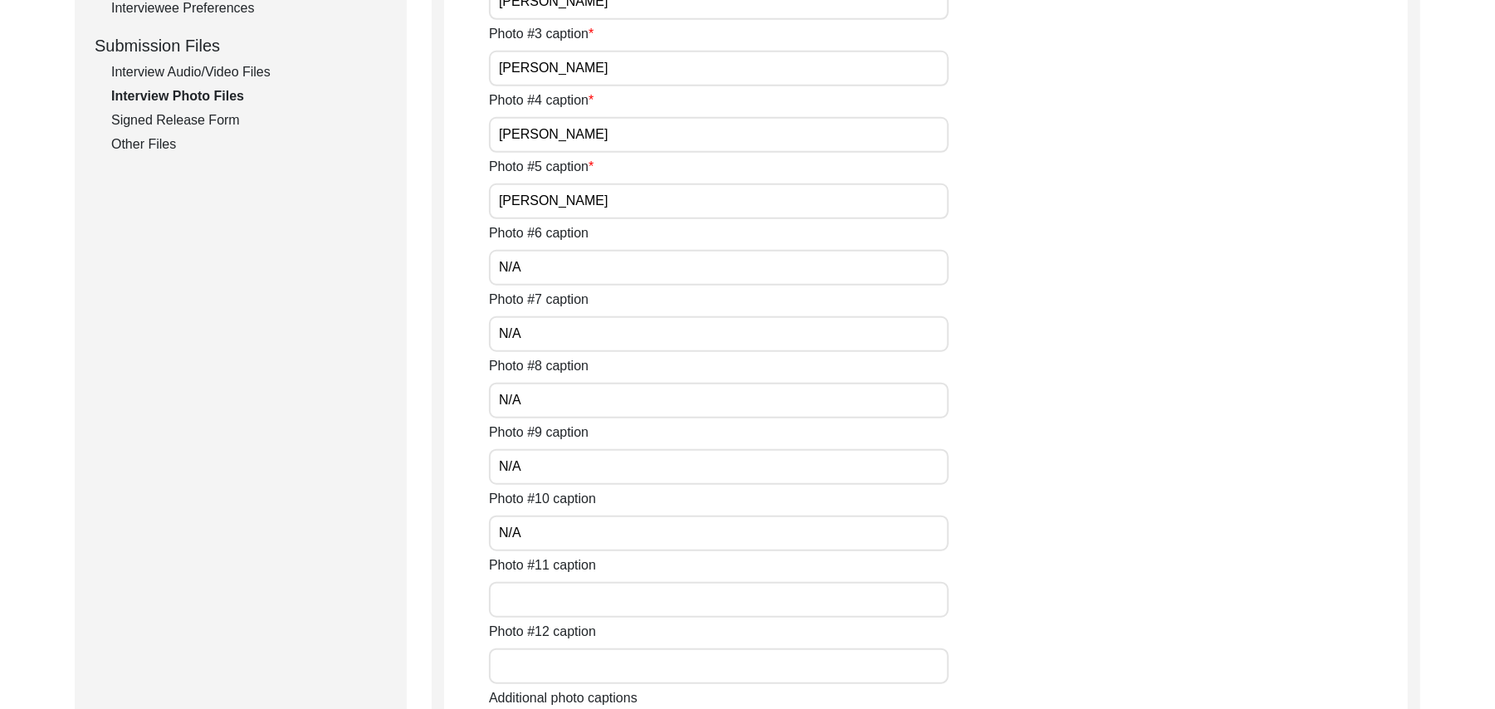
click at [551, 591] on input "Photo #11 caption" at bounding box center [719, 600] width 460 height 36
paste input "N/A"
type input "N/A"
click at [576, 668] on input "Photo #12 caption" at bounding box center [719, 666] width 460 height 36
paste input "N/A"
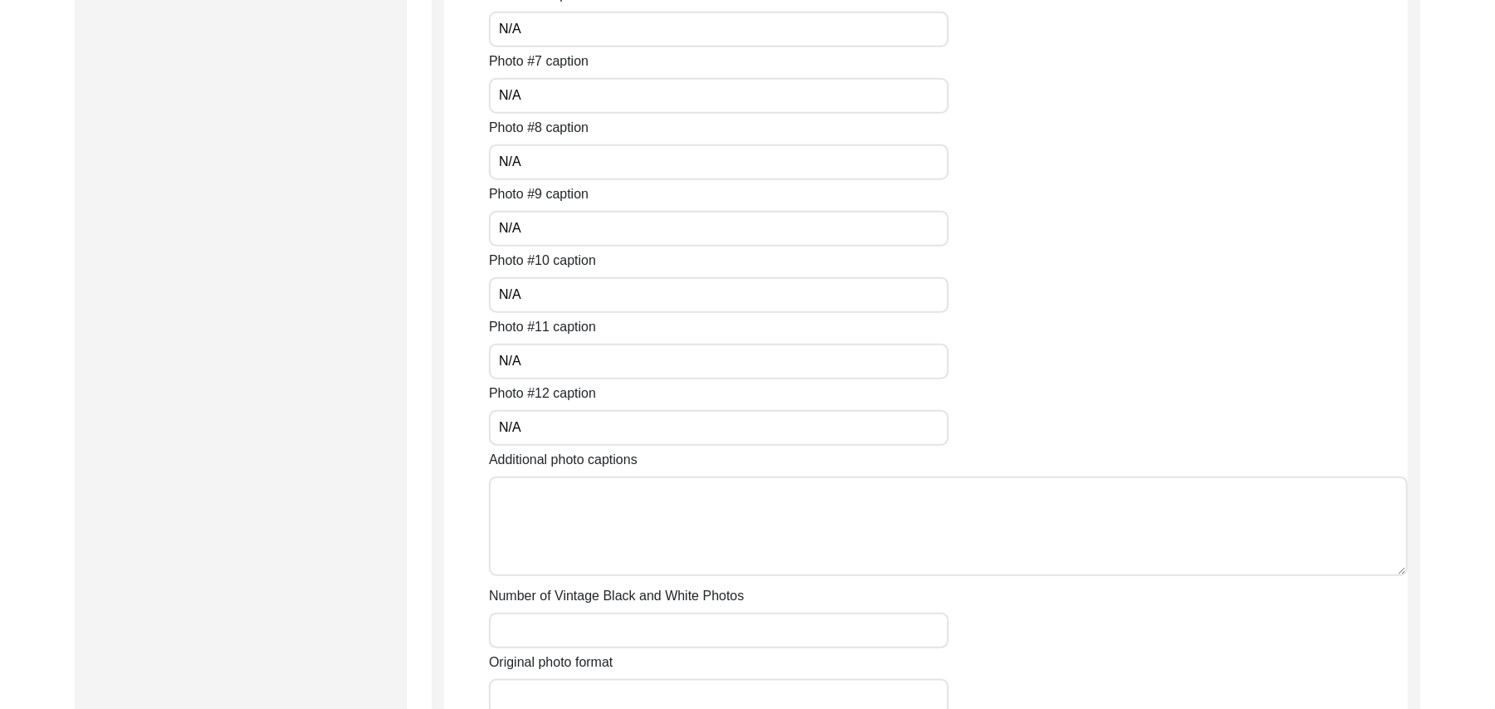
scroll to position [1167, 0]
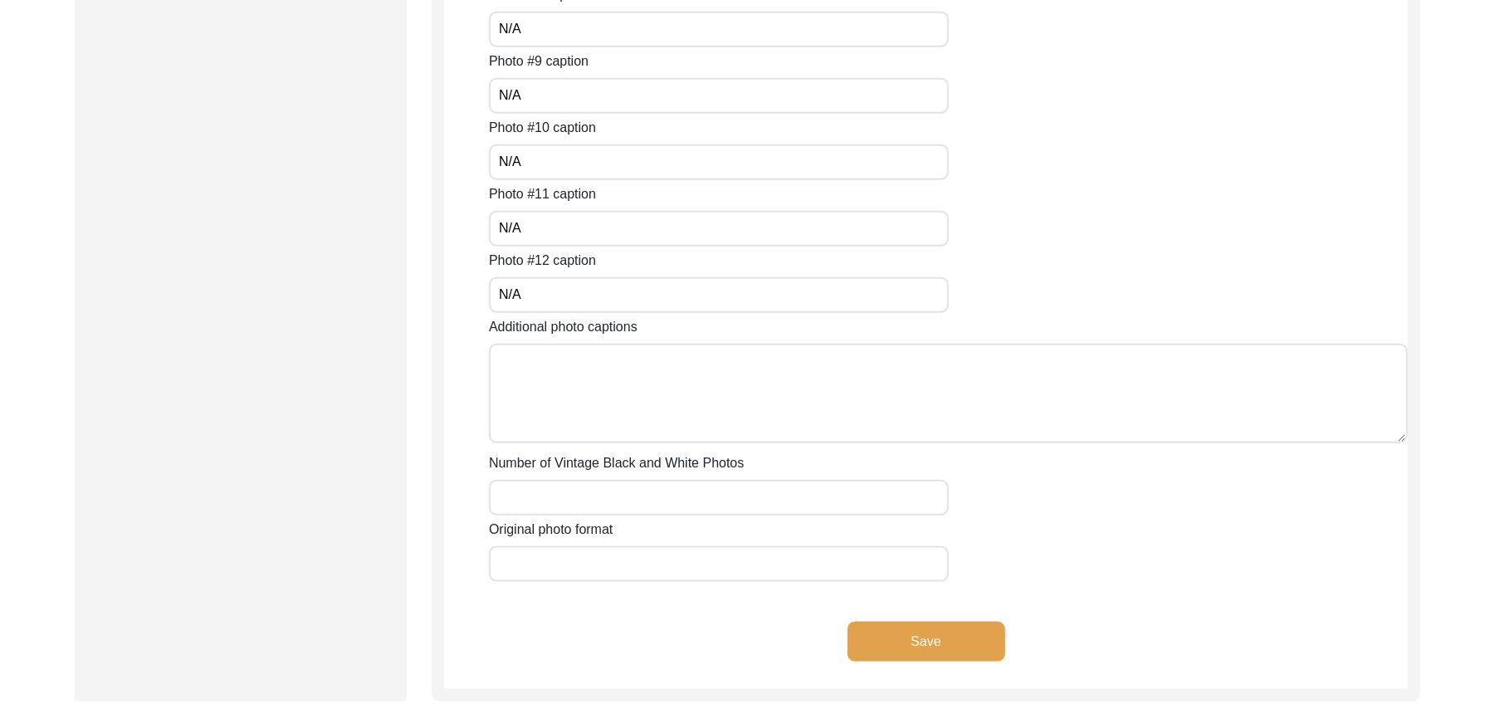
type input "N/A"
click at [634, 384] on textarea "Additional photo captions" at bounding box center [948, 394] width 919 height 100
paste textarea "N/A"
type textarea "N/A"
click at [638, 486] on input "Number of Vintage Black and White Photos" at bounding box center [719, 498] width 460 height 36
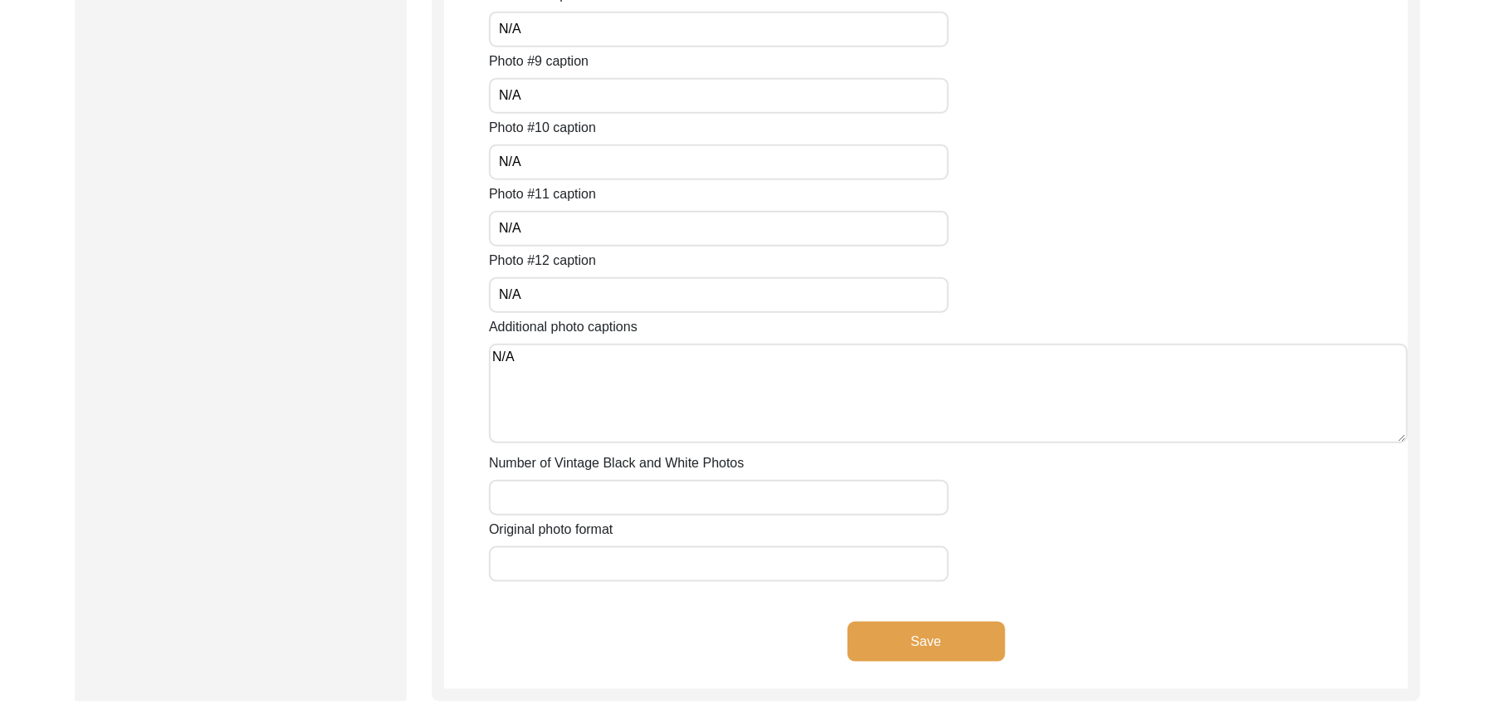
paste input "N/A"
type input "N/A"
click at [616, 563] on input "Original photo format" at bounding box center [719, 564] width 460 height 36
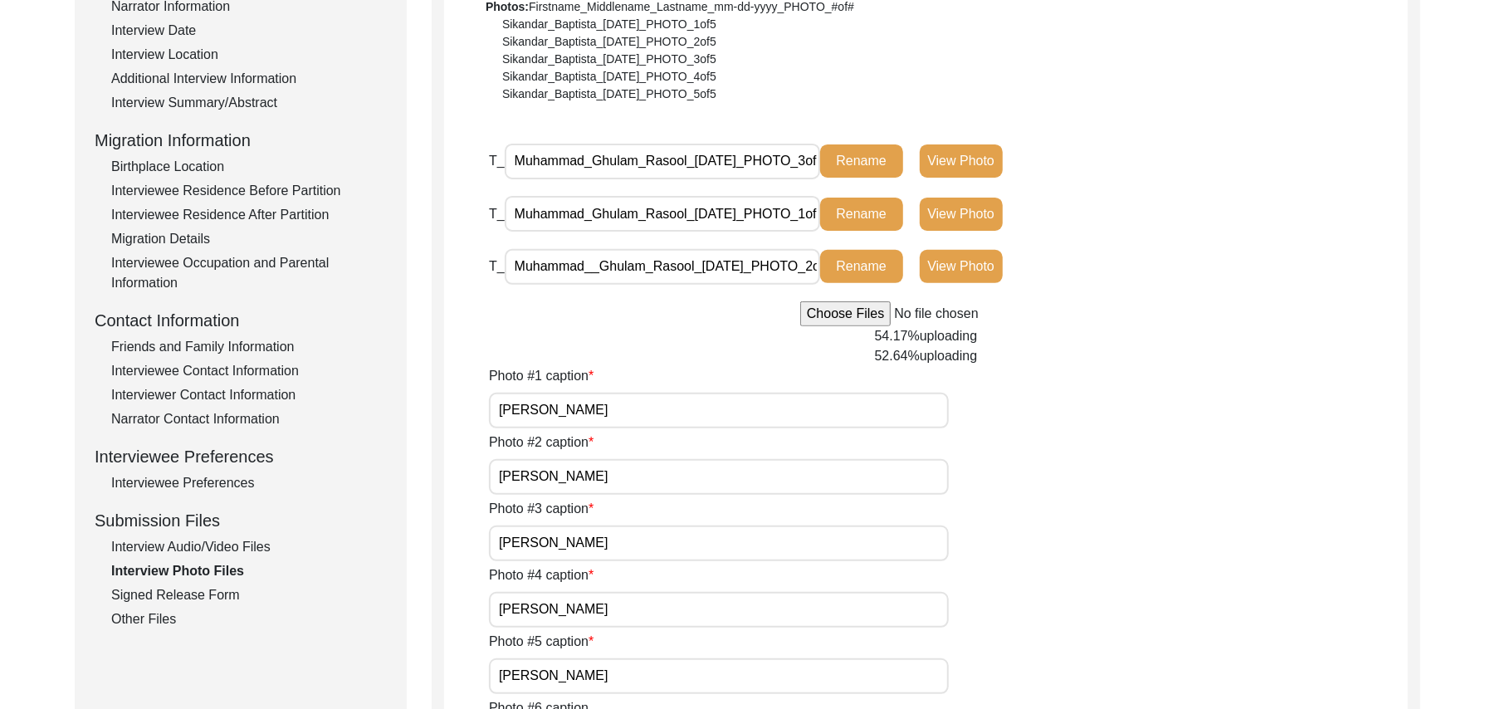
scroll to position [276, 0]
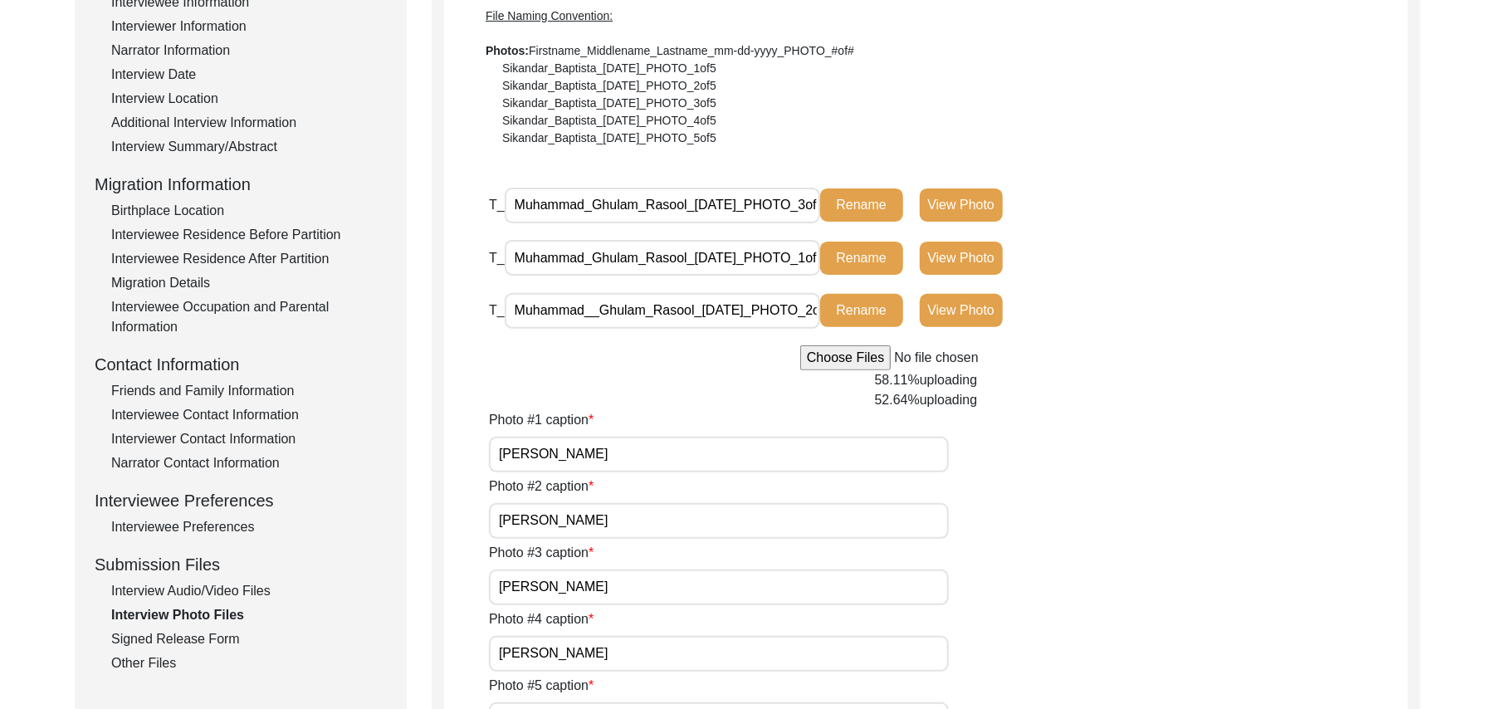
type input "JPG and PNG"
